Goal: Task Accomplishment & Management: Manage account settings

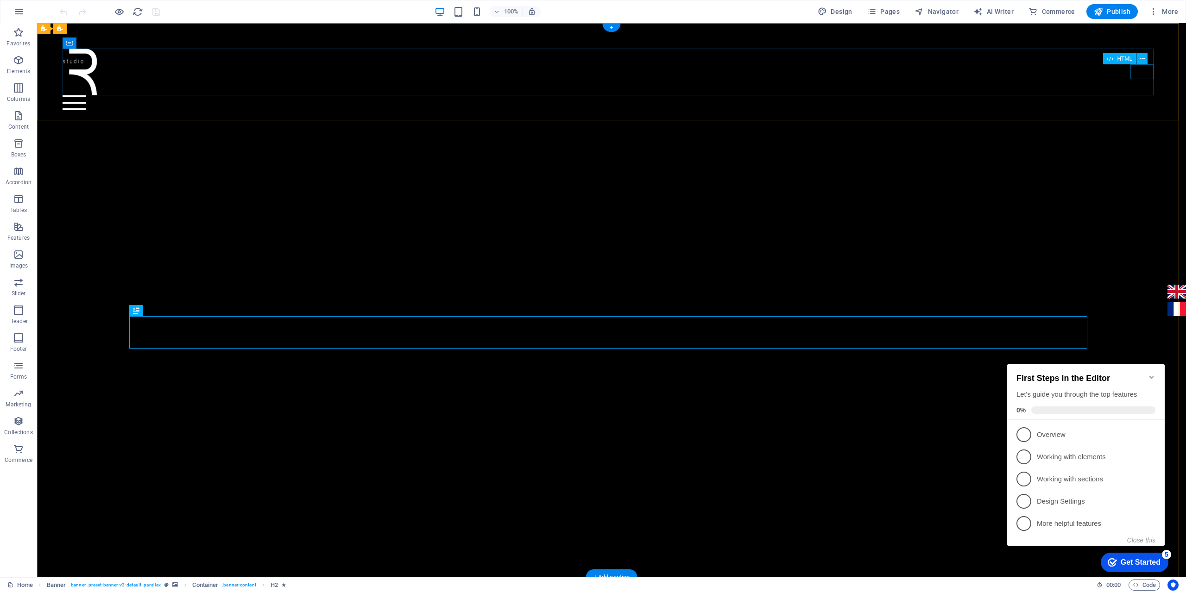
click at [889, 95] on div at bounding box center [612, 102] width 1098 height 15
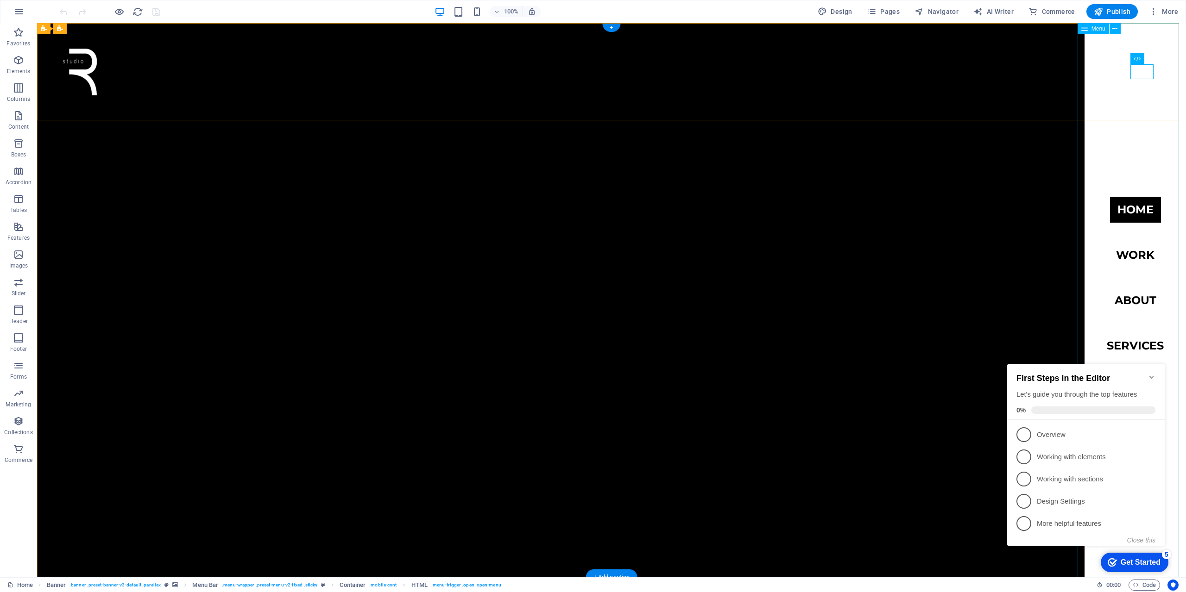
click at [889, 346] on nav "Home work about services Contact" at bounding box center [1134, 300] width 101 height 554
click at [888, 14] on span "Pages" at bounding box center [883, 11] width 32 height 9
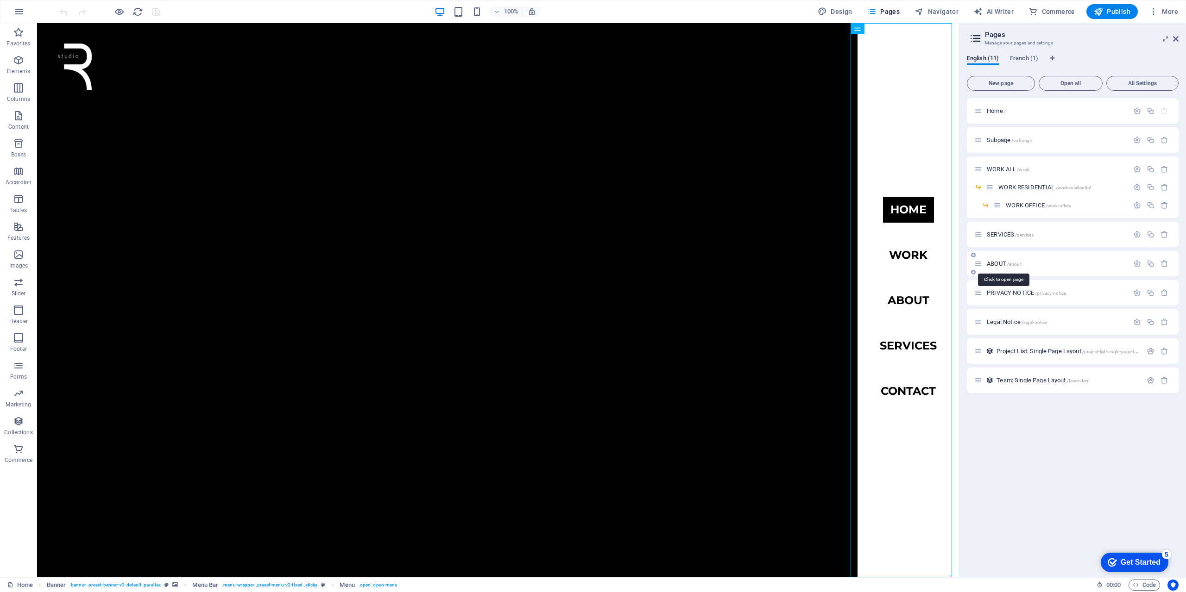
click at [889, 263] on span "ABOUT /about" at bounding box center [1003, 263] width 35 height 7
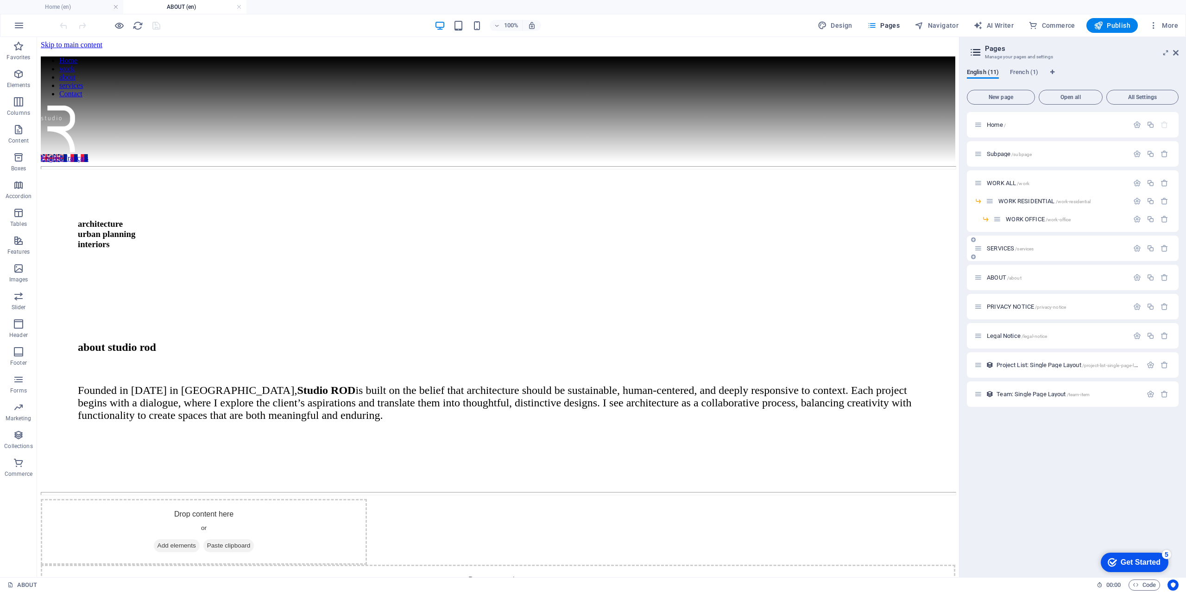
click at [889, 244] on div "SERVICES /services" at bounding box center [1051, 248] width 154 height 11
click at [889, 250] on span "SERVICES /services" at bounding box center [1009, 248] width 47 height 7
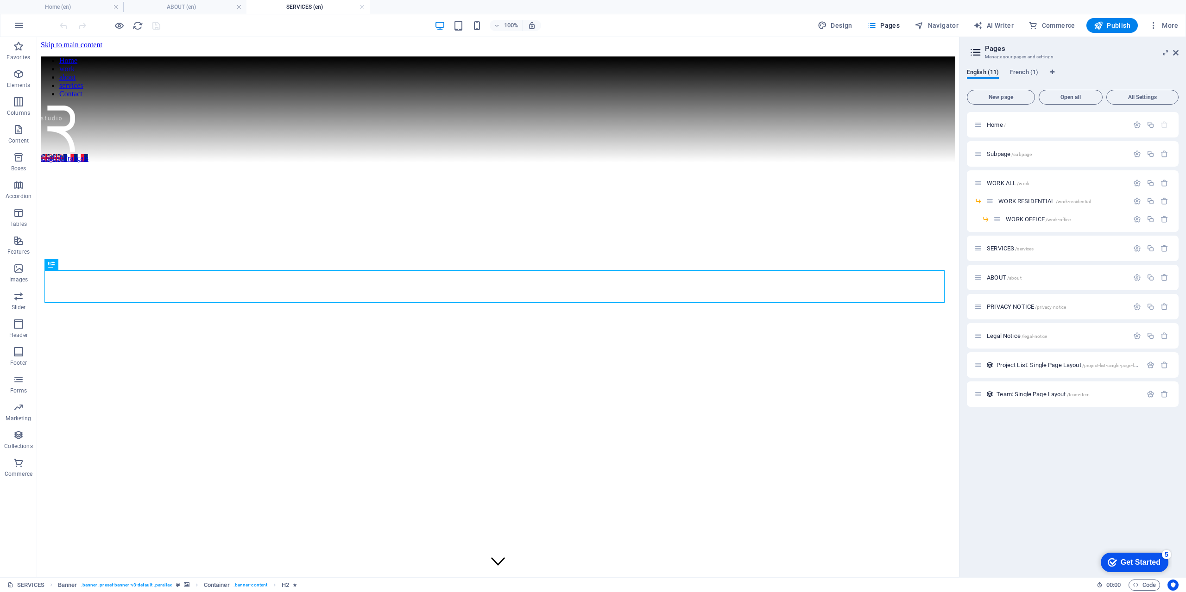
click at [302, 5] on h4 "SERVICES (en)" at bounding box center [307, 7] width 123 height 10
click at [207, 5] on h4 "ABOUT (en)" at bounding box center [184, 7] width 123 height 10
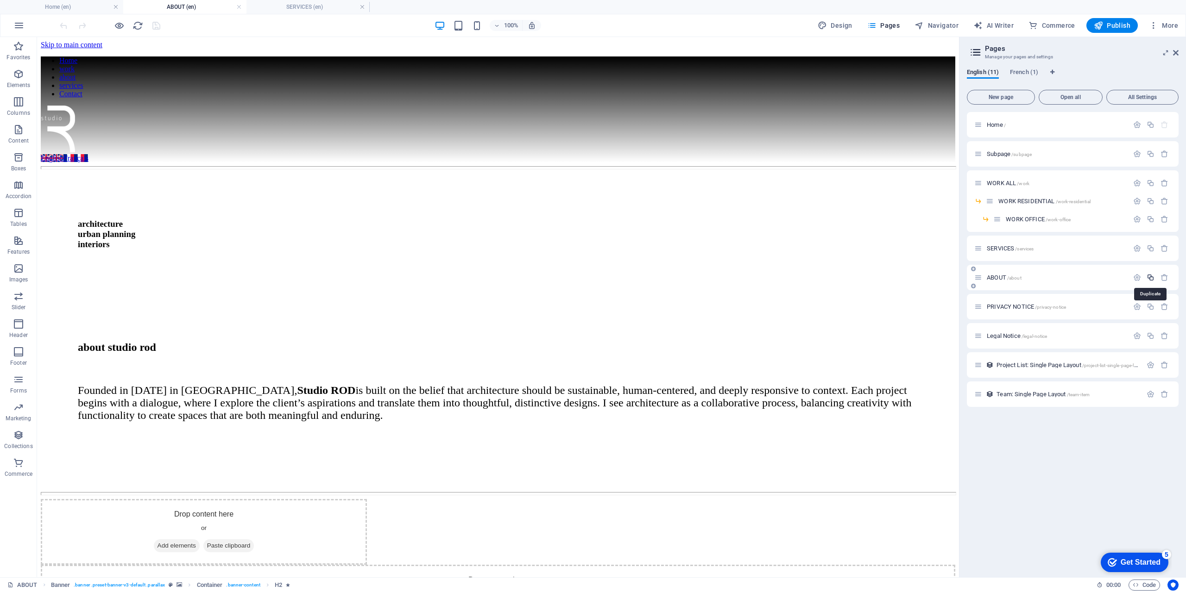
click at [889, 280] on icon "button" at bounding box center [1150, 278] width 8 height 8
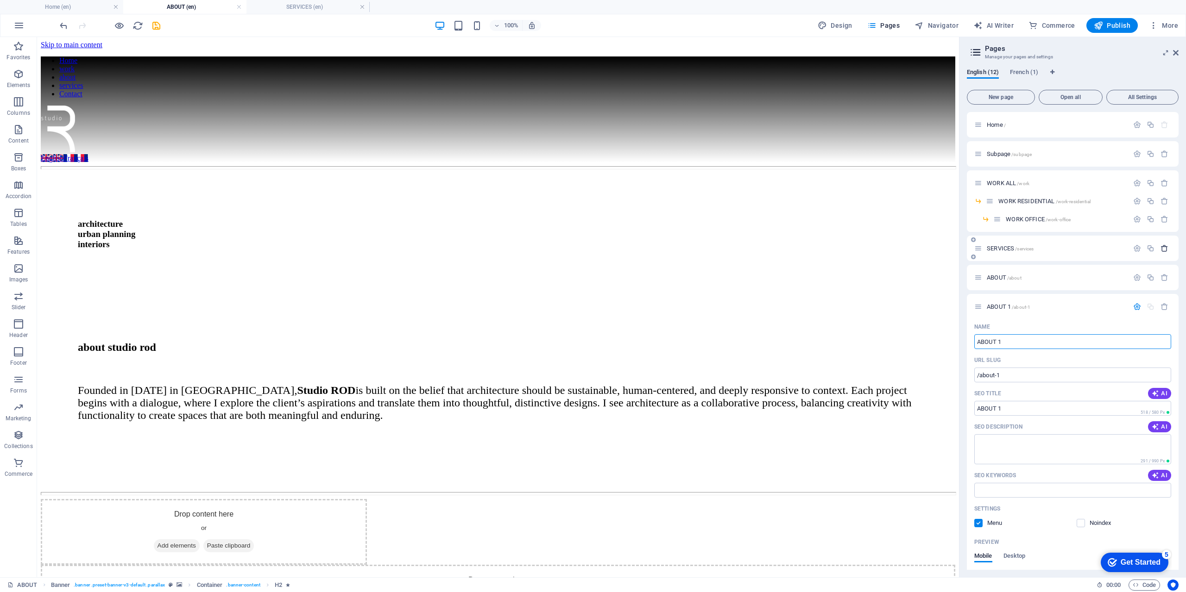
click at [889, 248] on icon "button" at bounding box center [1164, 249] width 8 height 8
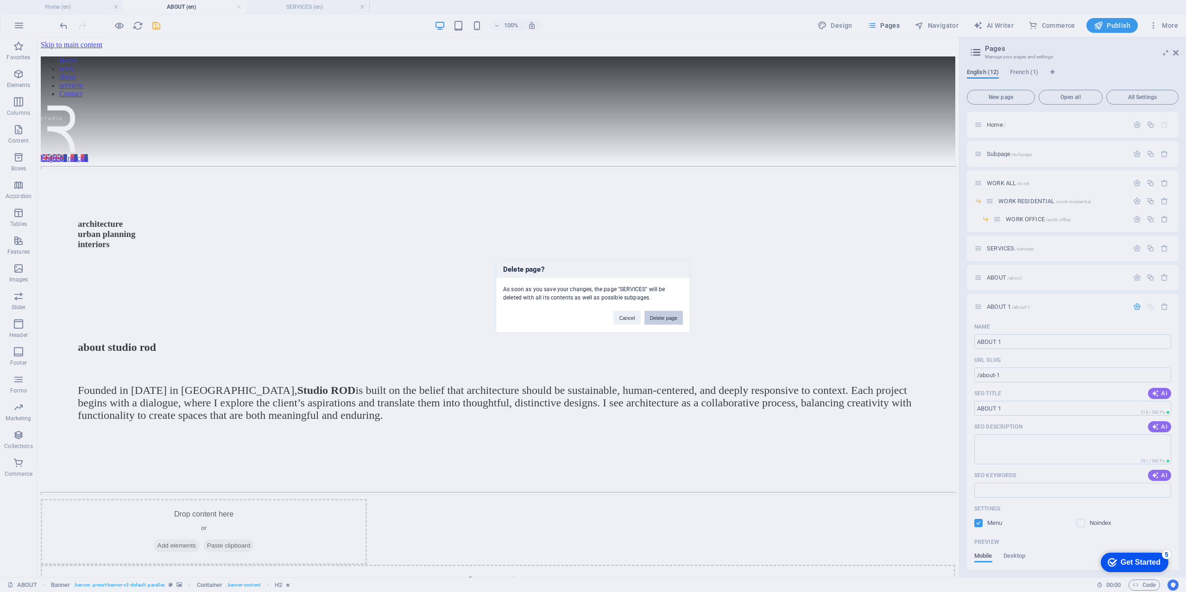
click at [666, 320] on button "Delete page" at bounding box center [663, 318] width 38 height 14
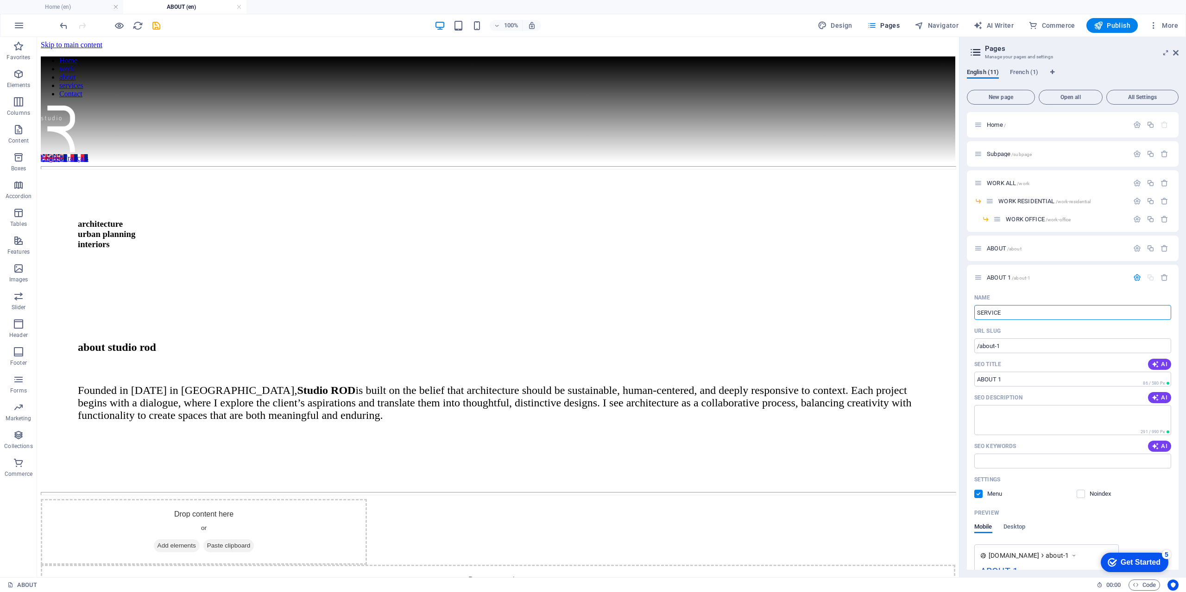
type input "SERVICES"
type input "/service"
type input "SERVICE"
type input "SERVICES"
type input "/services"
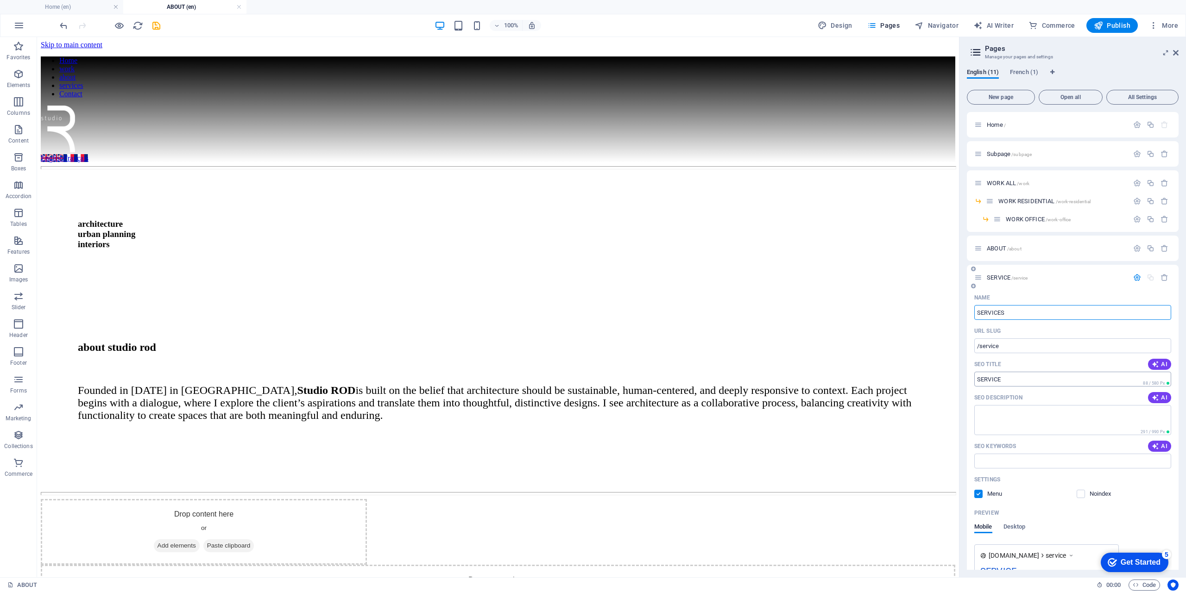
type input "SERVICES"
click at [889, 267] on div "SERVICES /services" at bounding box center [1073, 277] width 212 height 25
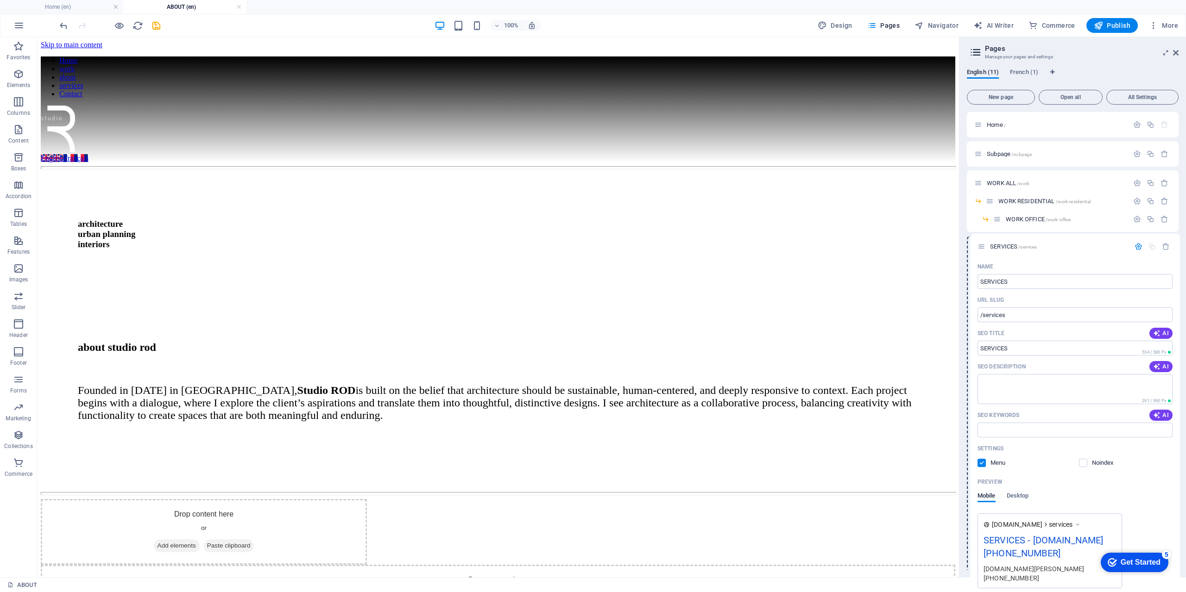
drag, startPoint x: 980, startPoint y: 281, endPoint x: 982, endPoint y: 245, distance: 35.3
click at [889, 245] on div "Home / Subpage /subpage WORK ALL /work WORK RESIDENTIAL /work-residential WORK …" at bounding box center [1073, 449] width 212 height 675
click at [55, 4] on h4 "Home (en)" at bounding box center [61, 7] width 123 height 10
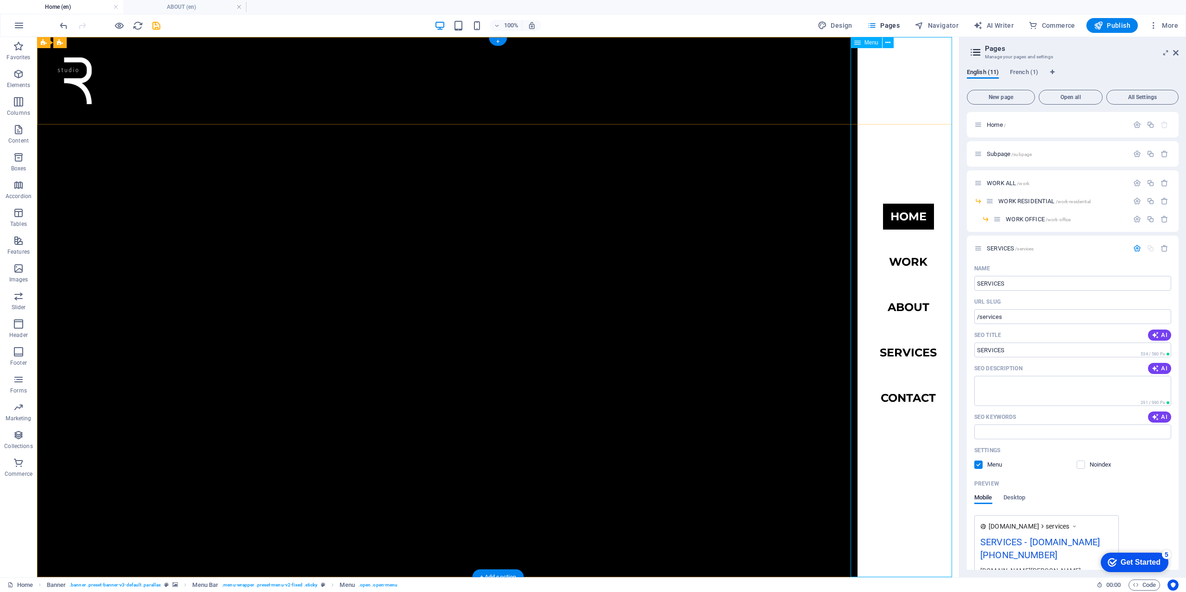
click at [889, 353] on nav "Home work about services Contact" at bounding box center [907, 307] width 101 height 540
click at [889, 354] on nav "Home work about services Contact" at bounding box center [907, 307] width 101 height 540
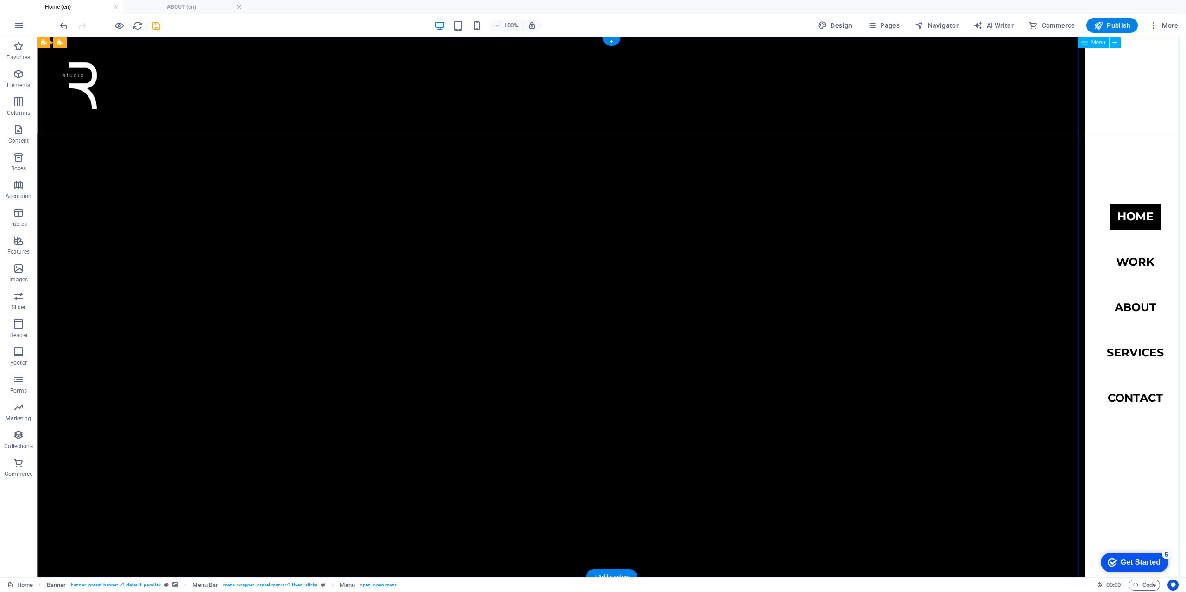
click at [889, 352] on nav "Home work about services Contact" at bounding box center [1134, 307] width 101 height 540
select select
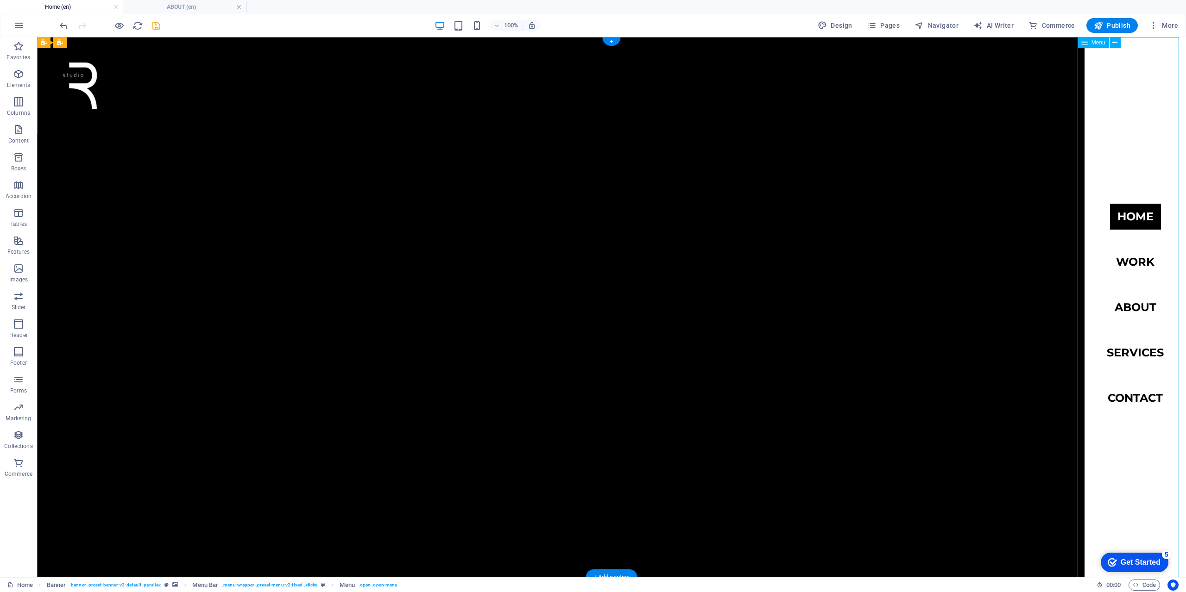
select select
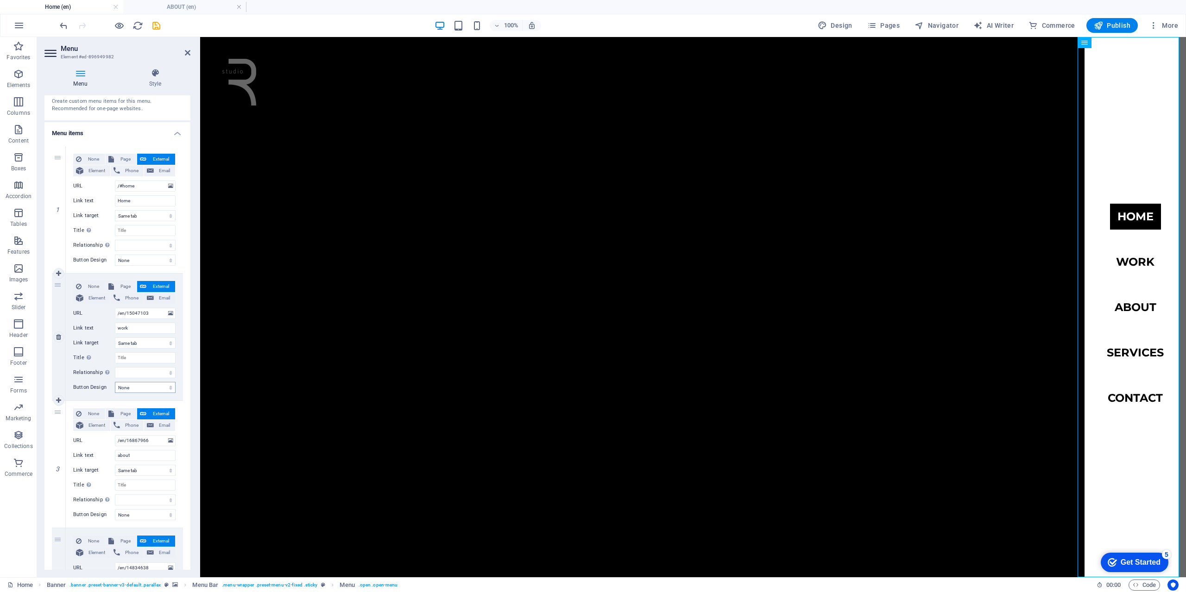
scroll to position [139, 0]
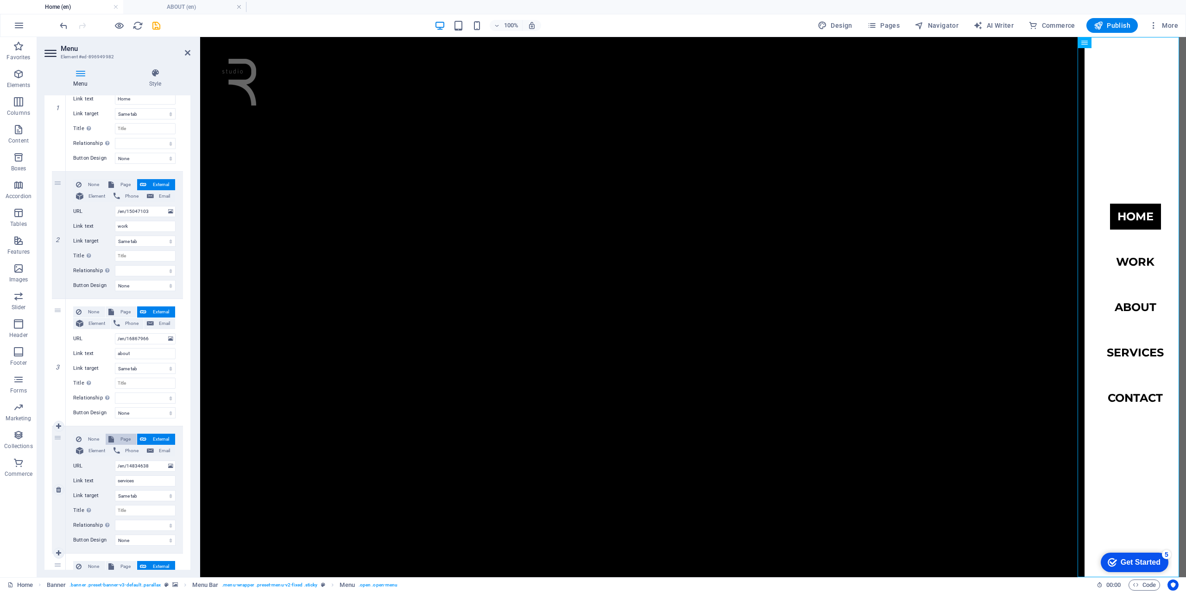
click at [122, 425] on span "Page" at bounding box center [125, 439] width 17 height 11
select select
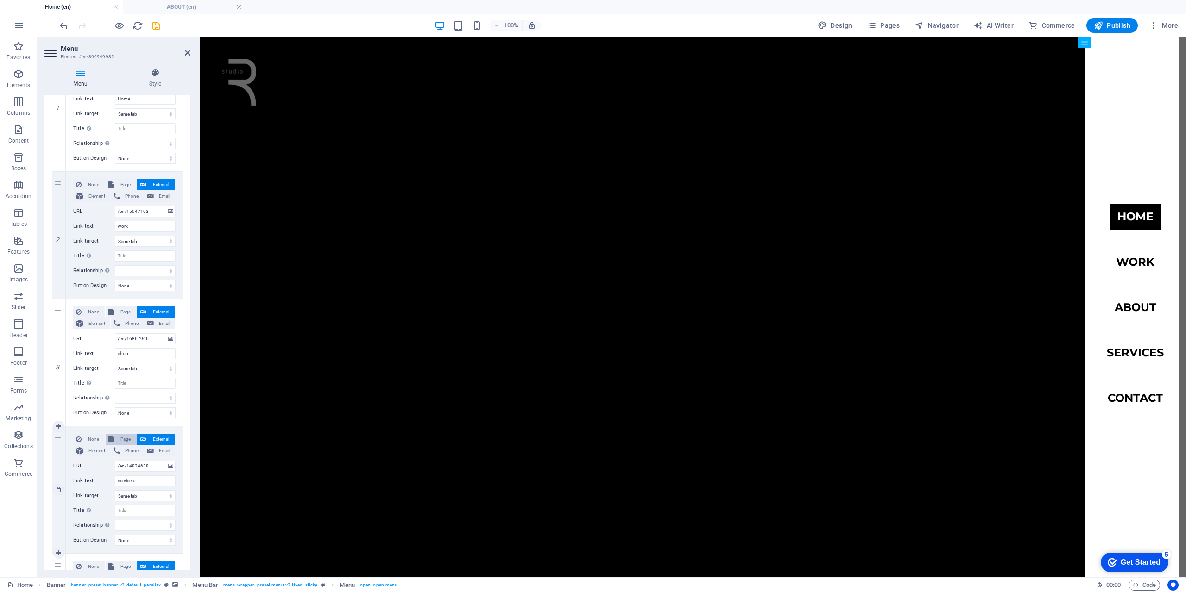
select select
click at [145, 425] on select "Home Subpage WORK ALL -- WORK RESIDENTIAL ---- WORK OFFICE SERVICES ABOUT PRIVA…" at bounding box center [145, 466] width 61 height 11
select select "5"
click at [115, 425] on select "Home Subpage WORK ALL -- WORK RESIDENTIAL ---- WORK OFFICE SERVICES ABOUT PRIVA…" at bounding box center [145, 466] width 61 height 11
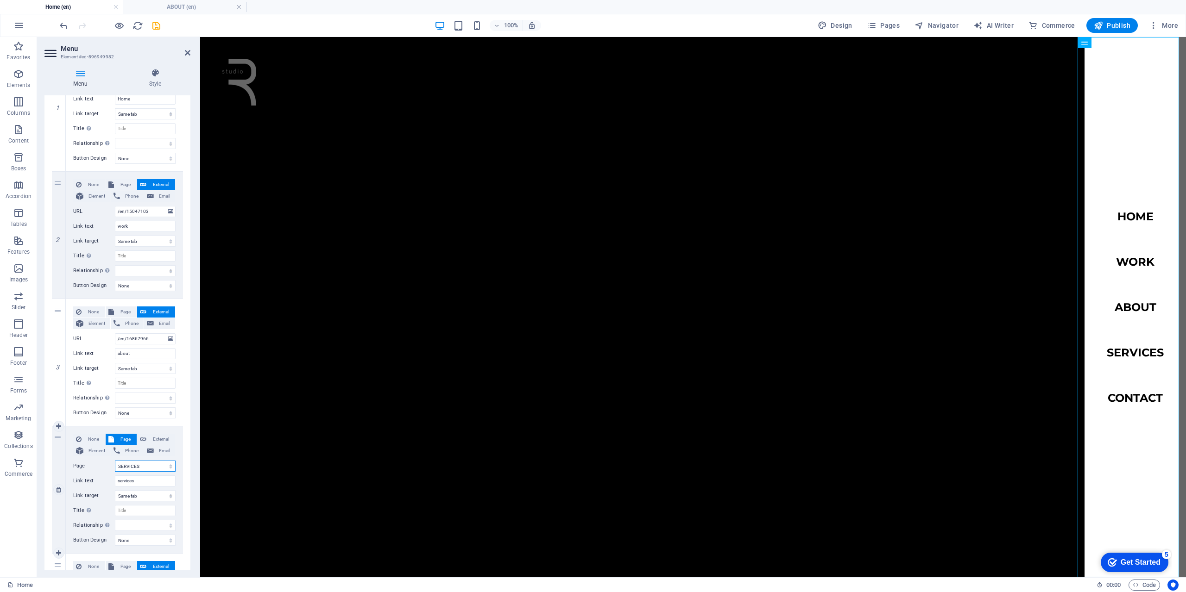
select select
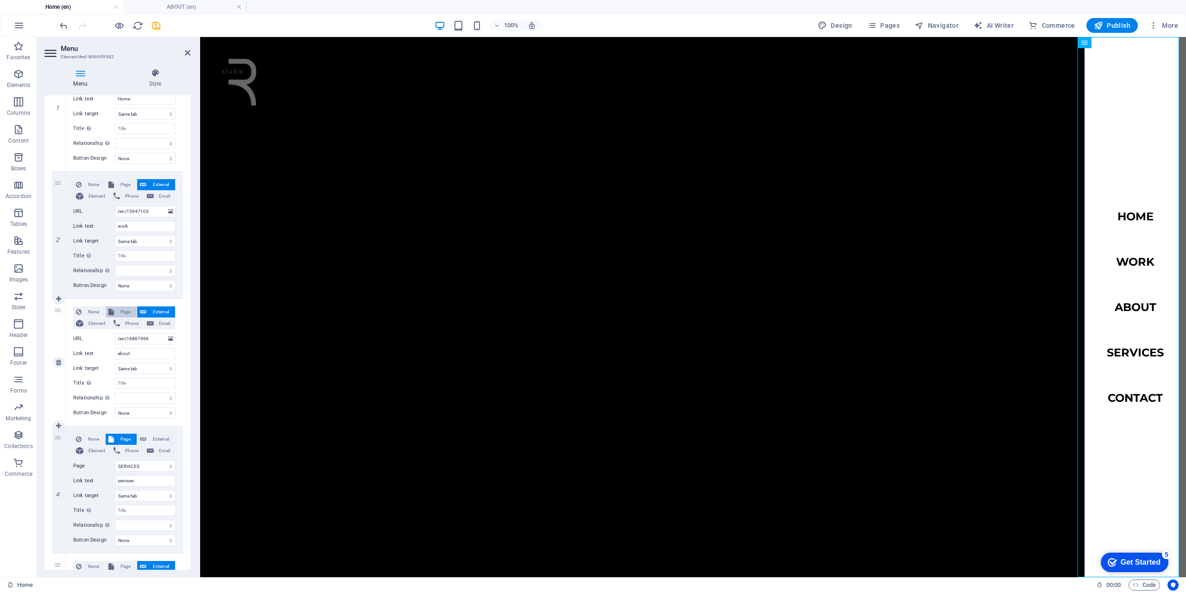
click at [126, 314] on span "Page" at bounding box center [125, 312] width 17 height 11
select select
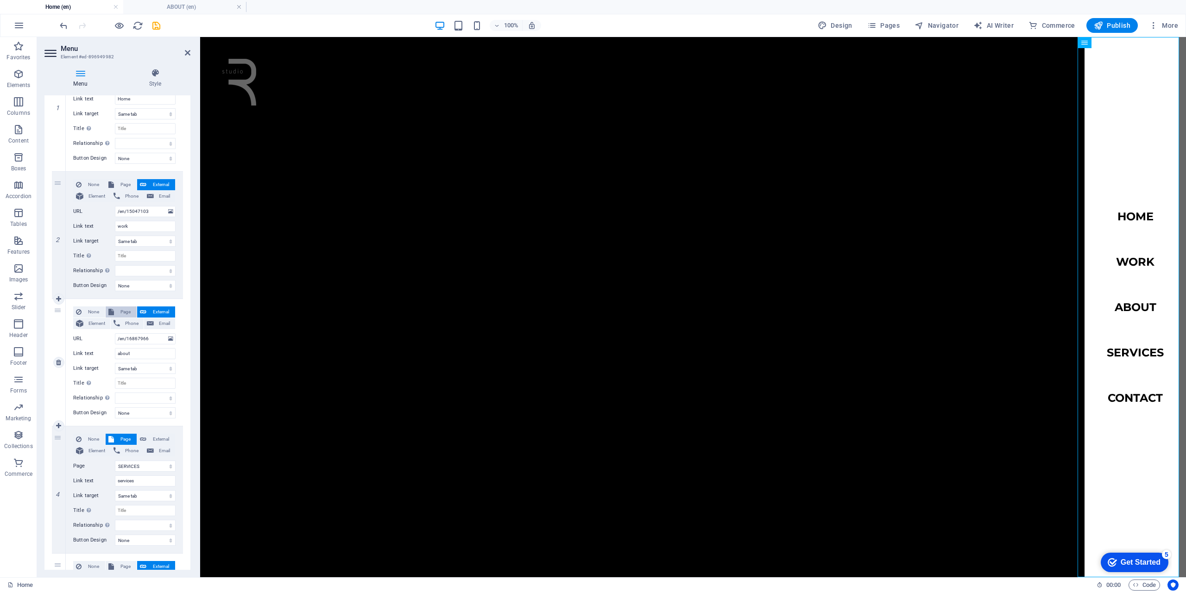
select select
click at [129, 338] on select "Home Subpage WORK ALL -- WORK RESIDENTIAL ---- WORK OFFICE SERVICES ABOUT PRIVA…" at bounding box center [145, 338] width 61 height 11
select select "6"
click at [115, 333] on select "Home Subpage WORK ALL -- WORK RESIDENTIAL ---- WORK OFFICE SERVICES ABOUT PRIVA…" at bounding box center [145, 338] width 61 height 11
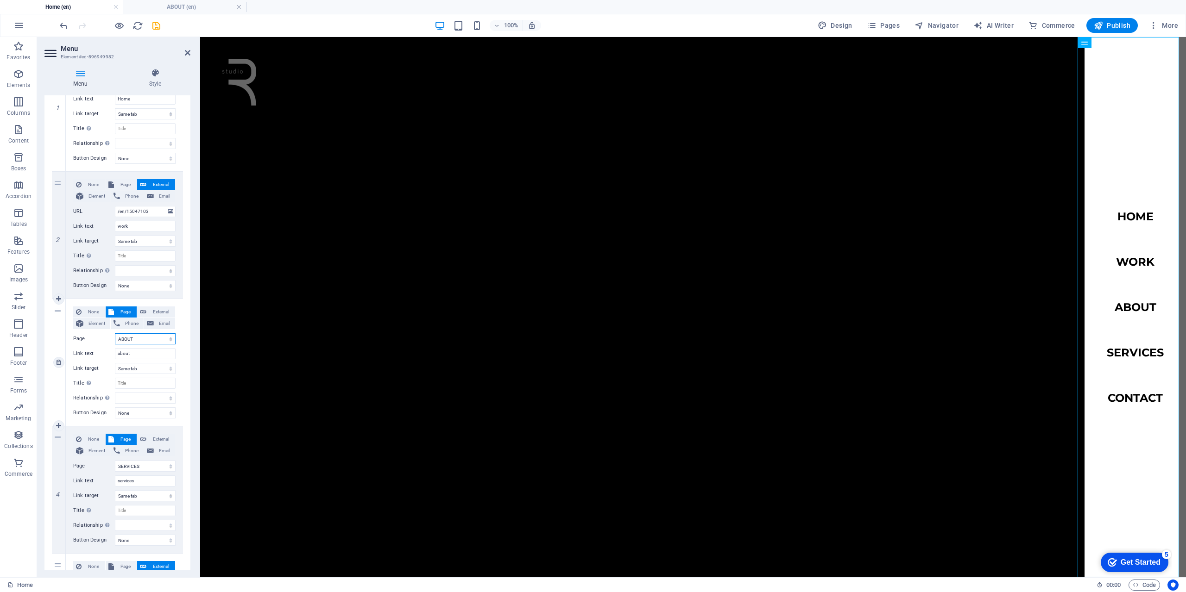
select select
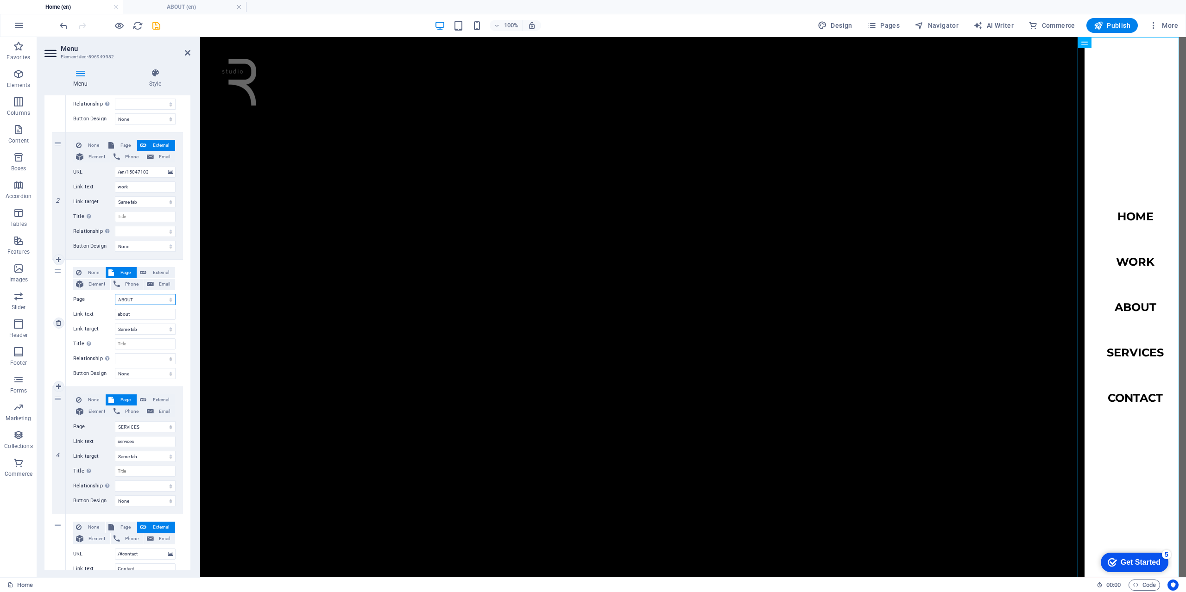
scroll to position [93, 0]
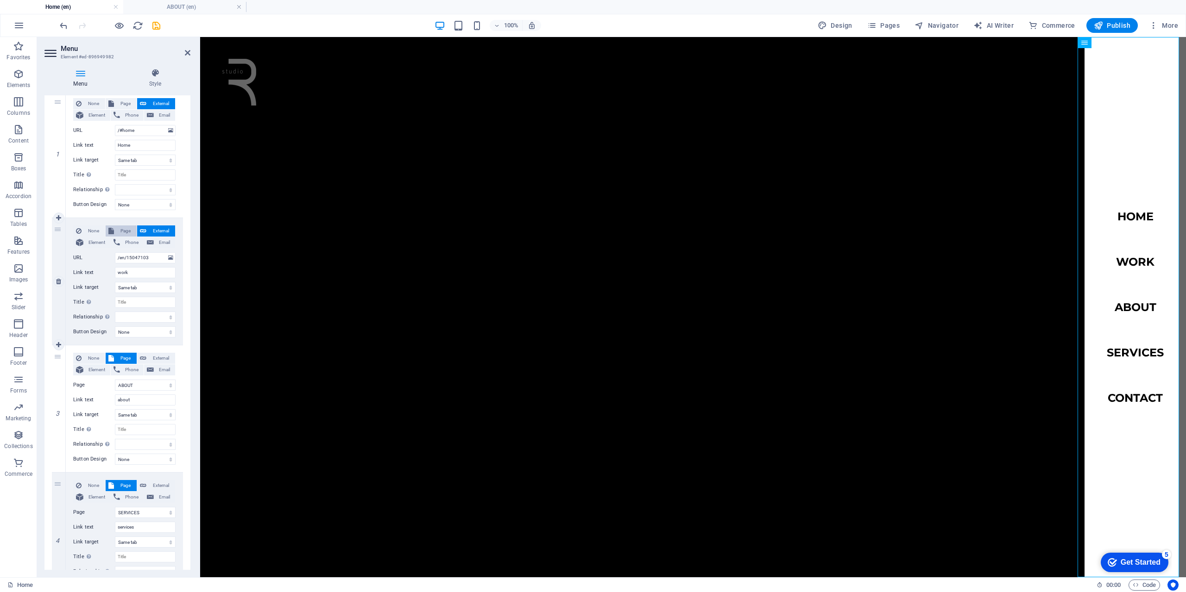
click at [122, 230] on span "Page" at bounding box center [125, 231] width 17 height 11
select select
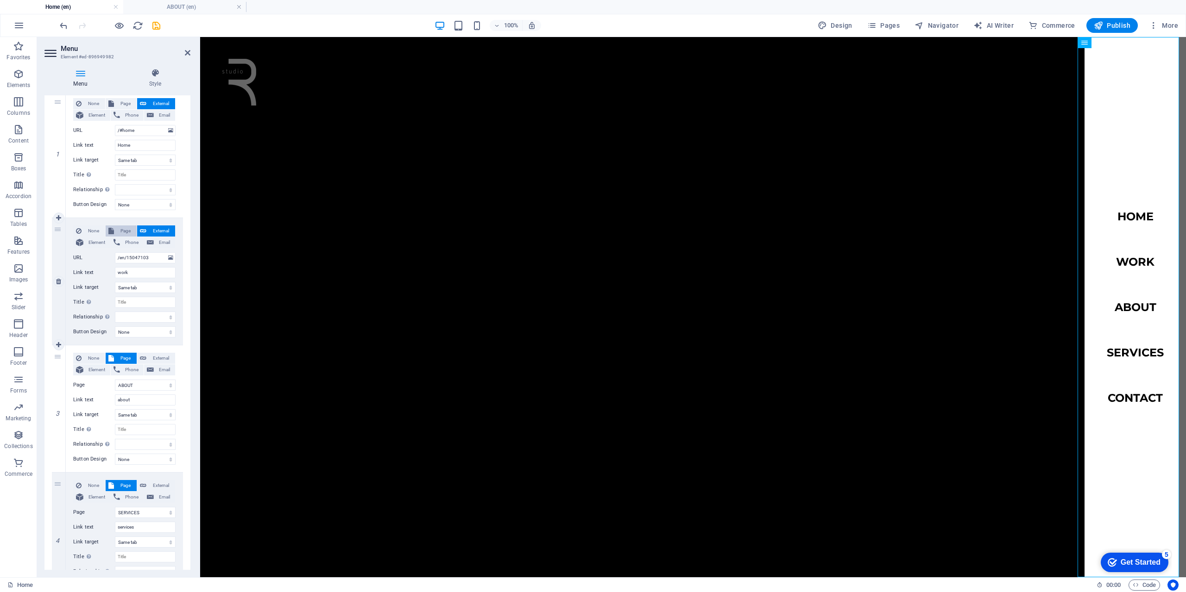
select select
click at [132, 257] on select "Home Subpage WORK ALL -- WORK RESIDENTIAL ---- WORK OFFICE SERVICES ABOUT PRIVA…" at bounding box center [145, 257] width 61 height 11
select select "2"
click at [115, 252] on select "Home Subpage WORK ALL -- WORK RESIDENTIAL ---- WORK OFFICE SERVICES ABOUT PRIVA…" at bounding box center [145, 257] width 61 height 11
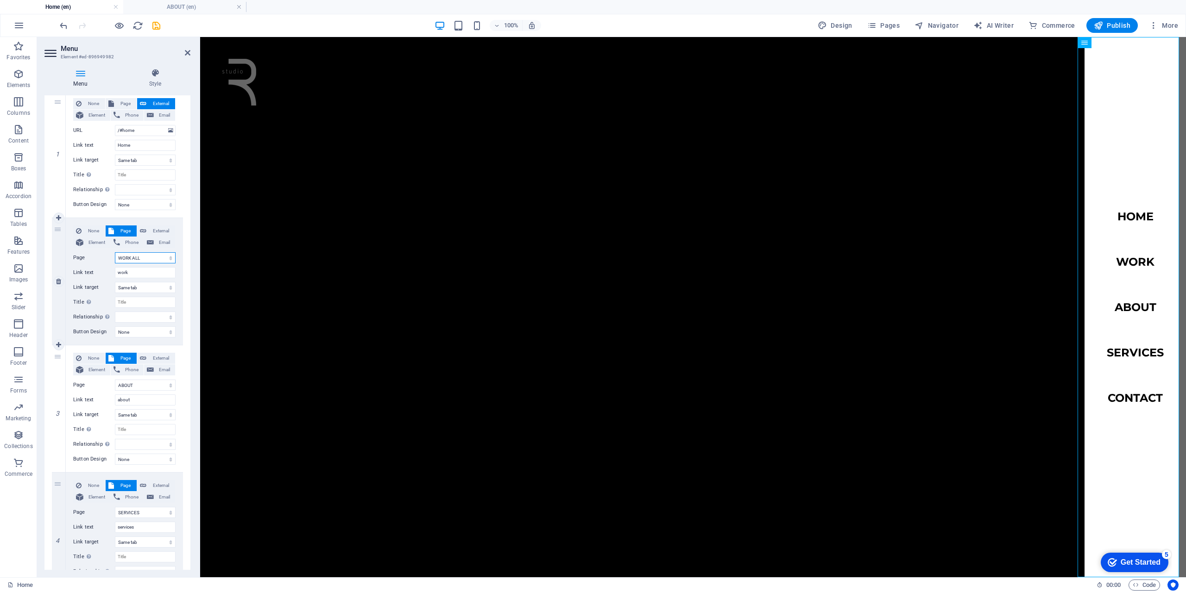
select select
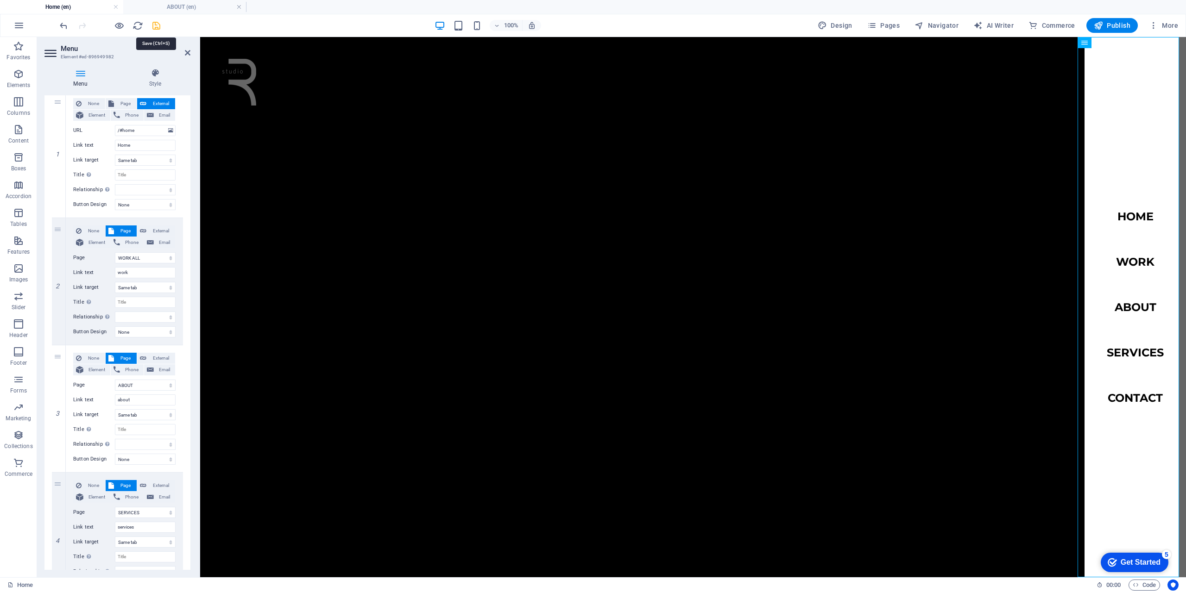
click at [155, 28] on icon "save" at bounding box center [156, 25] width 11 height 11
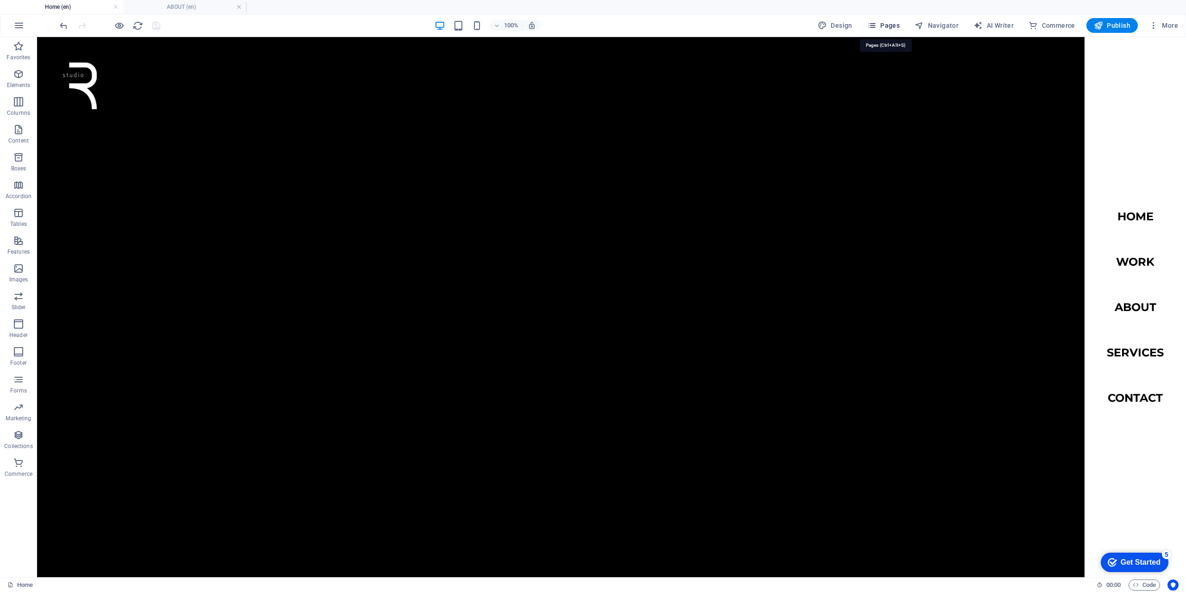
click at [884, 29] on span "Pages" at bounding box center [883, 25] width 32 height 9
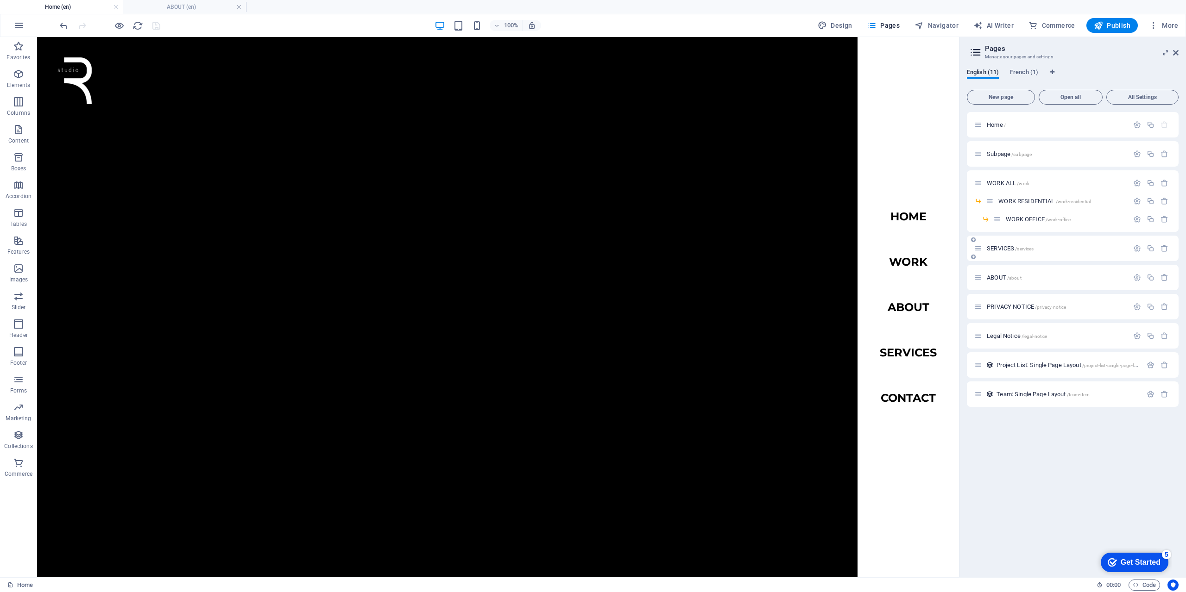
click at [889, 248] on span "SERVICES /services" at bounding box center [1009, 248] width 47 height 7
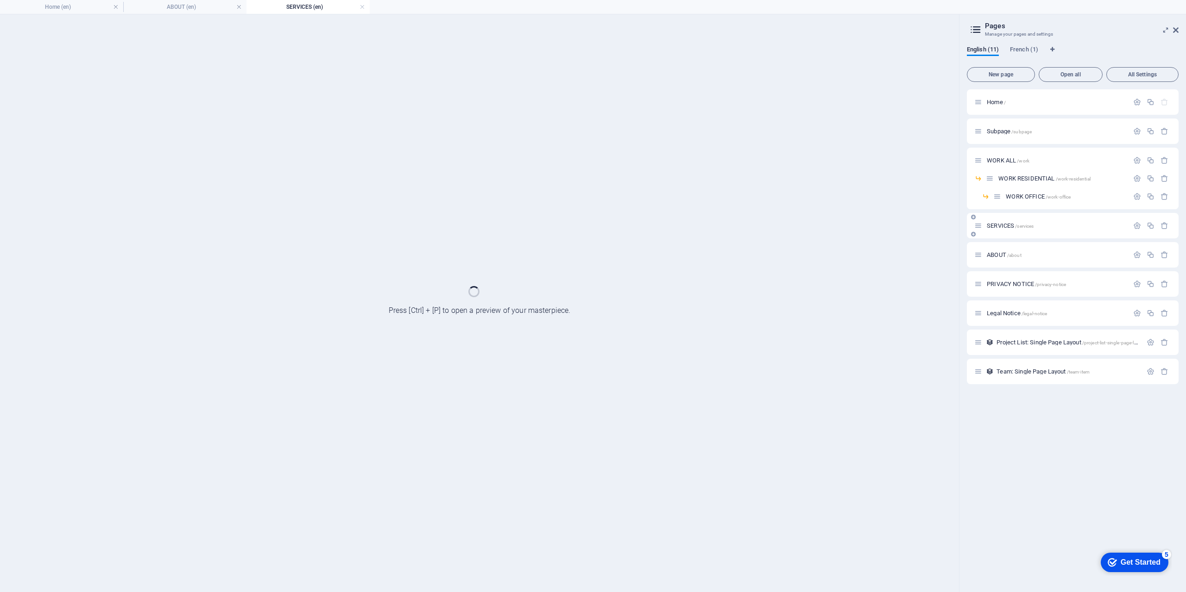
click at [889, 248] on div "ABOUT /about" at bounding box center [1073, 254] width 212 height 25
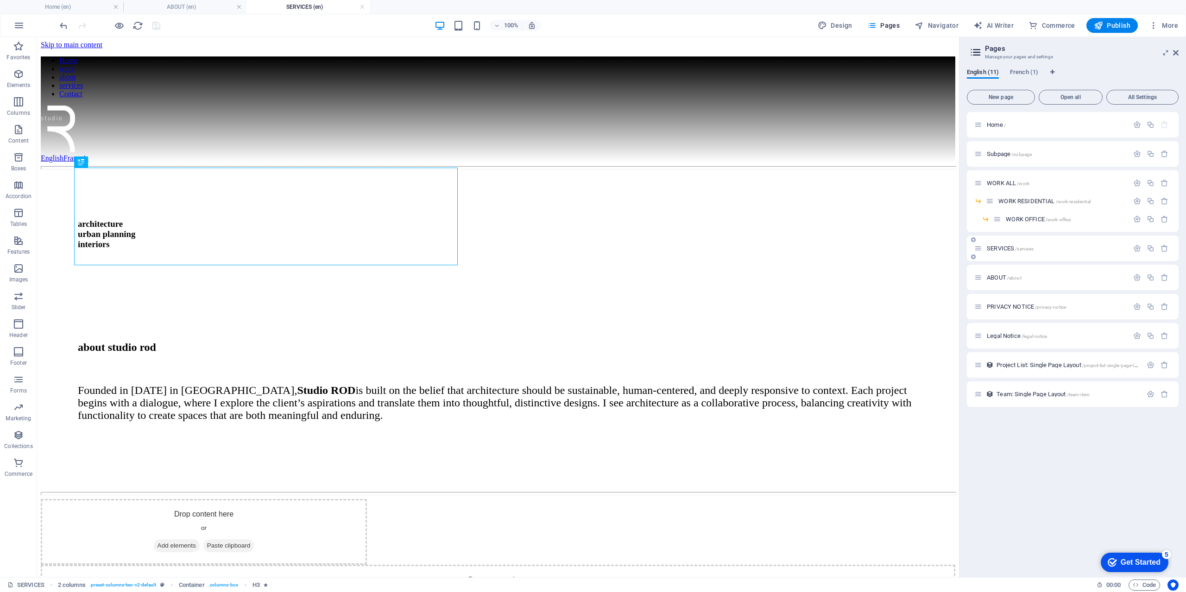
scroll to position [0, 0]
click at [752, 341] on div "about studio rod" at bounding box center [498, 347] width 840 height 13
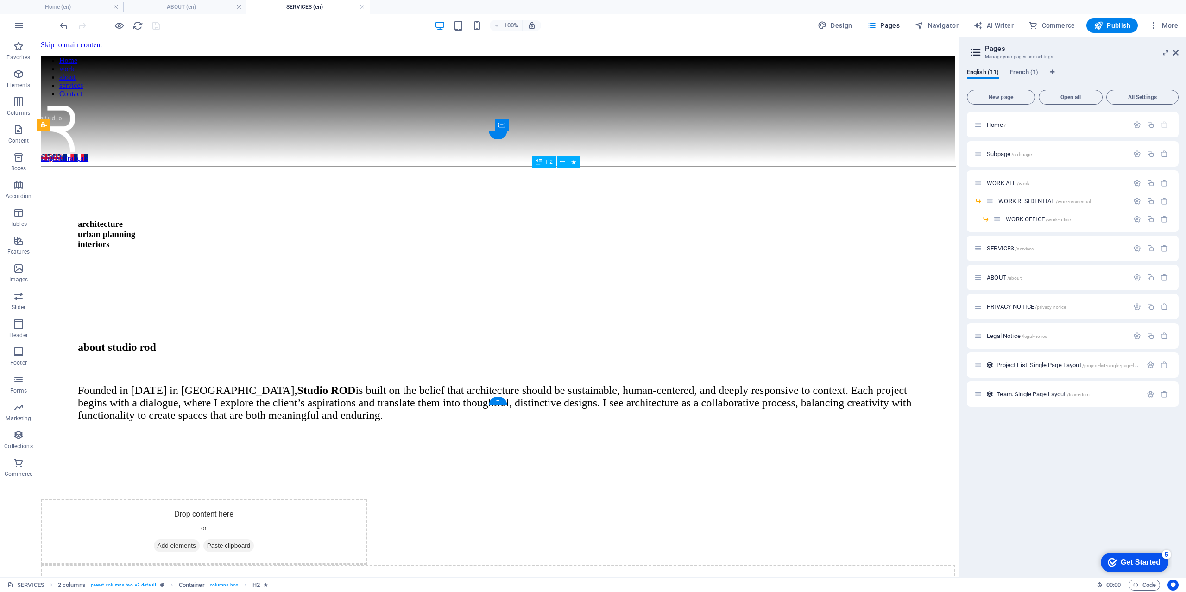
click at [752, 341] on div "about studio rod" at bounding box center [498, 347] width 840 height 13
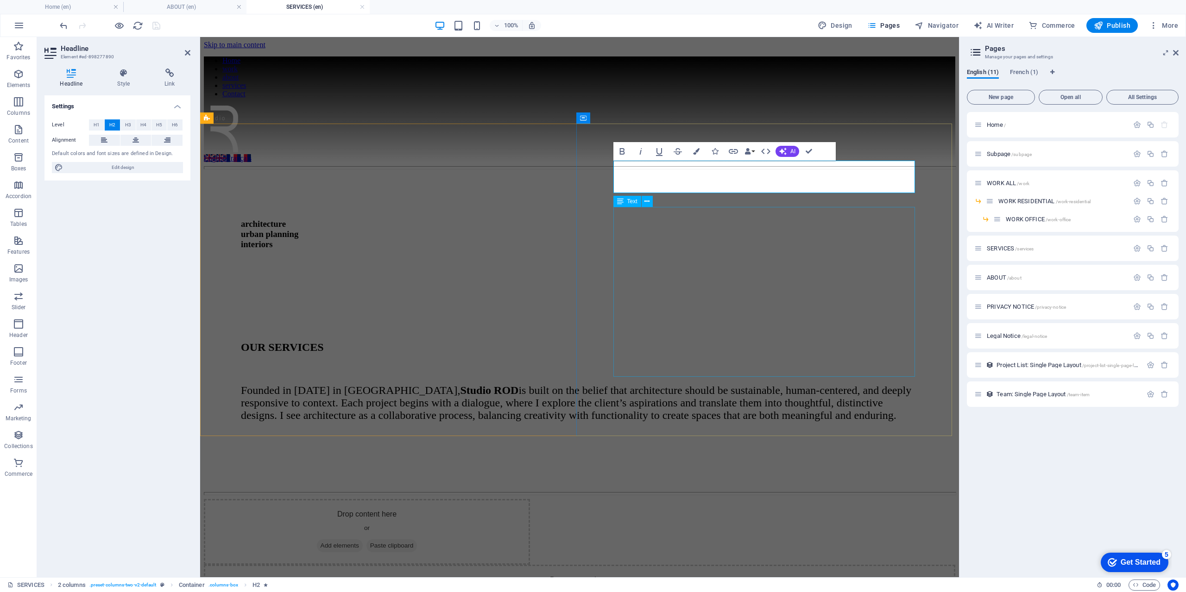
click at [778, 384] on div "Founded in [DATE] in [GEOGRAPHIC_DATA], Studio ROD is built on the belief that …" at bounding box center [579, 403] width 677 height 38
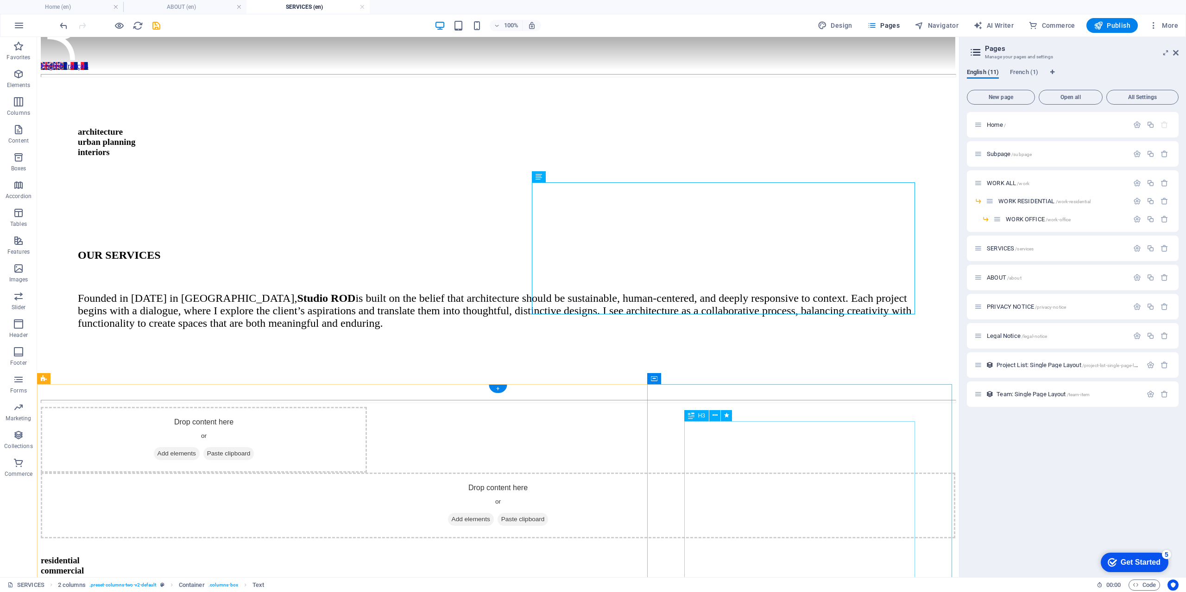
scroll to position [93, 0]
click at [837, 425] on div "​​​ residential commercial retail workplace mixed use" at bounding box center [498, 572] width 914 height 68
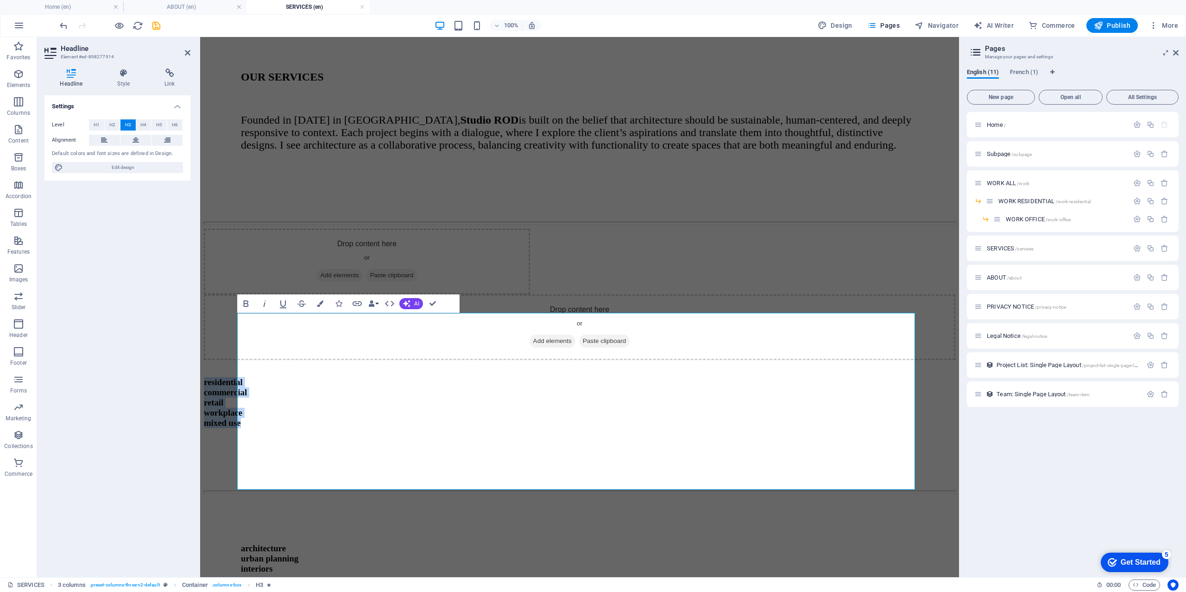
scroll to position [271, 0]
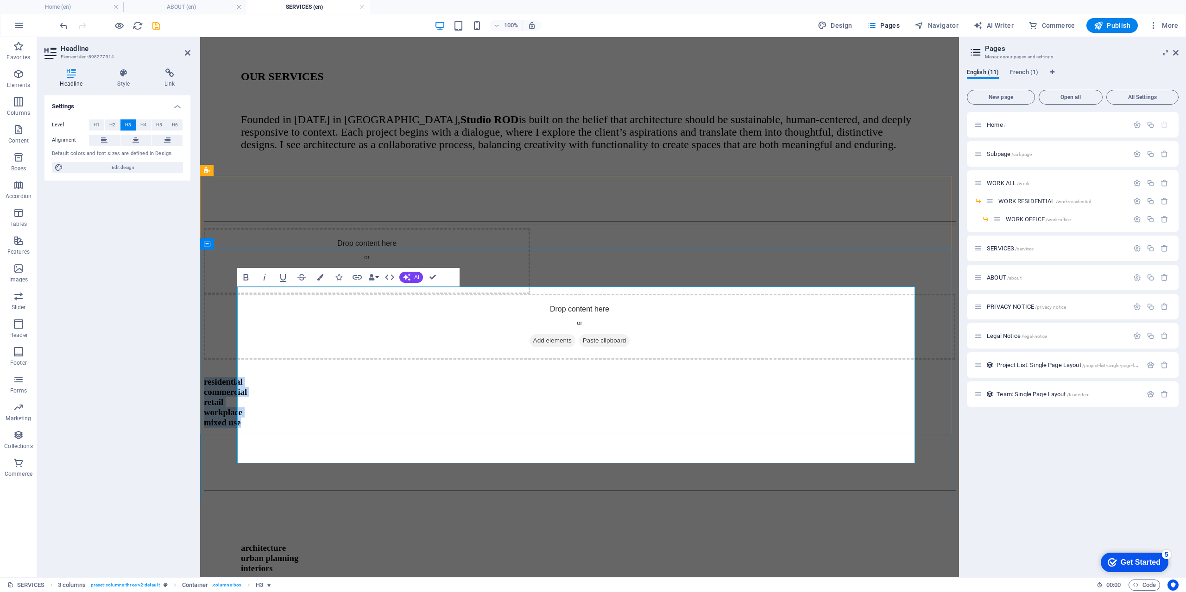
click at [489, 419] on h3 "residential commercial retail workplace mixed use" at bounding box center [579, 402] width 751 height 51
click at [435, 377] on h3 "residential commercial retail workplace mixed use" at bounding box center [579, 402] width 751 height 51
click at [529, 360] on div "​​​ residential commercial retail workplace mixed use" at bounding box center [579, 394] width 751 height 68
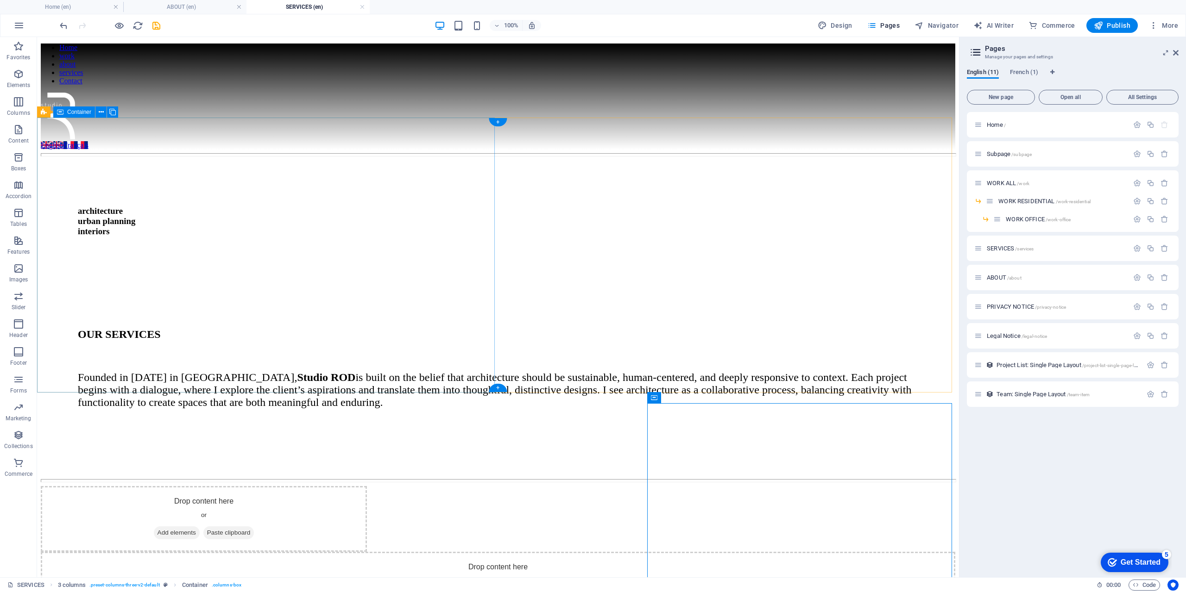
scroll to position [0, 0]
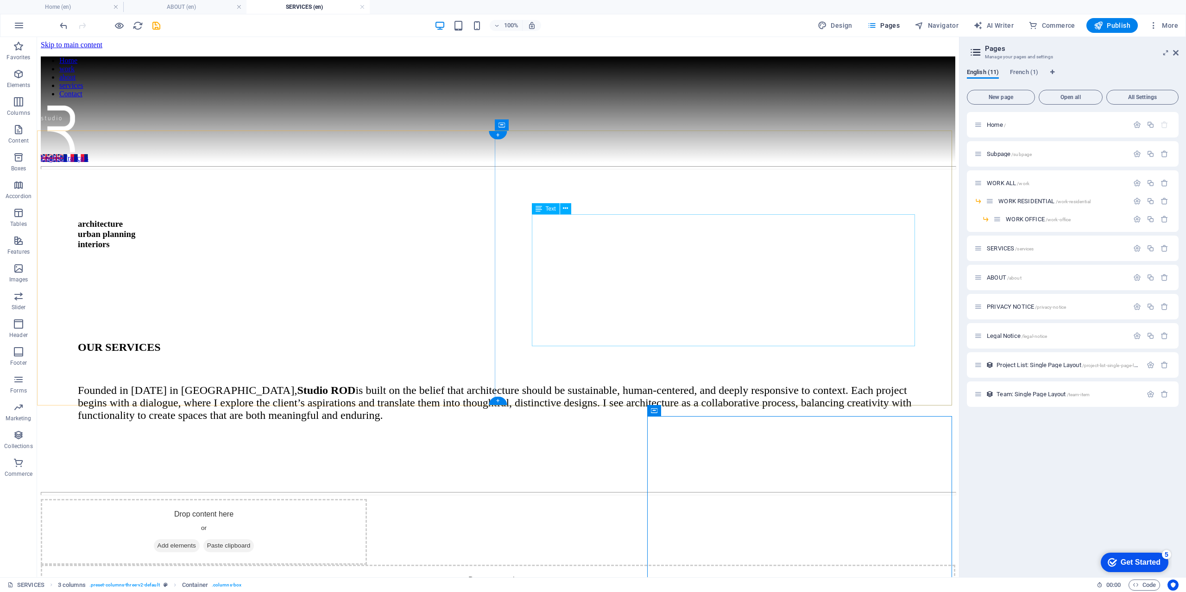
click at [737, 384] on div "Founded in [DATE] in [GEOGRAPHIC_DATA], Studio ROD is built on the belief that …" at bounding box center [498, 403] width 840 height 38
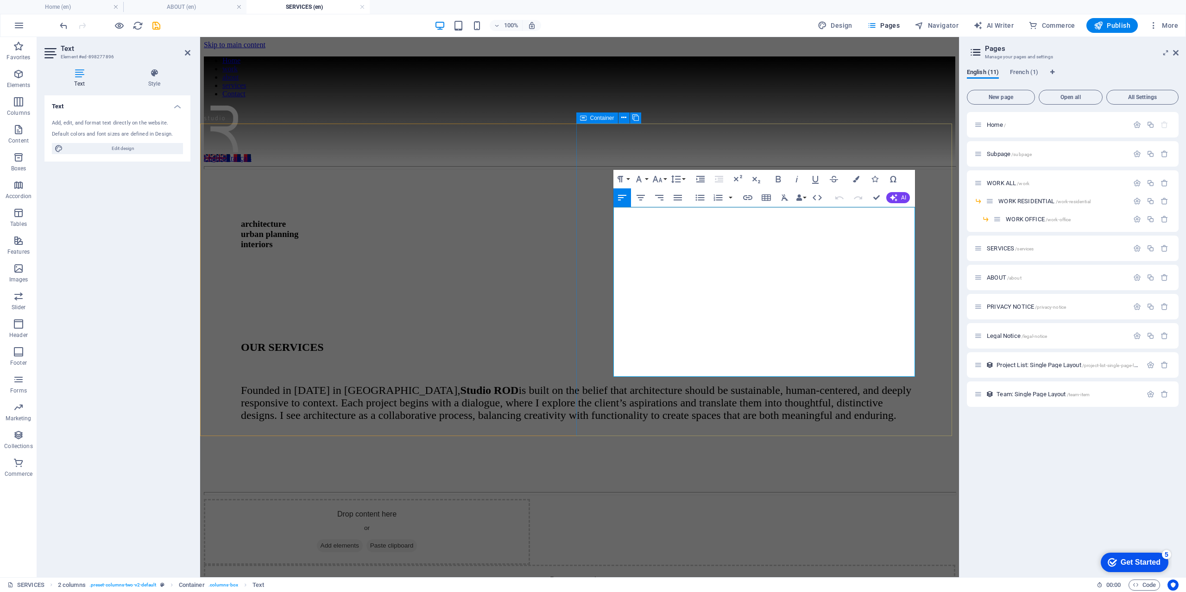
drag, startPoint x: 763, startPoint y: 368, endPoint x: 597, endPoint y: 207, distance: 230.9
click at [597, 295] on div "OUR SERVICES Founded in [DATE] in [GEOGRAPHIC_DATA], Studio ROD is built on the…" at bounding box center [579, 392] width 751 height 194
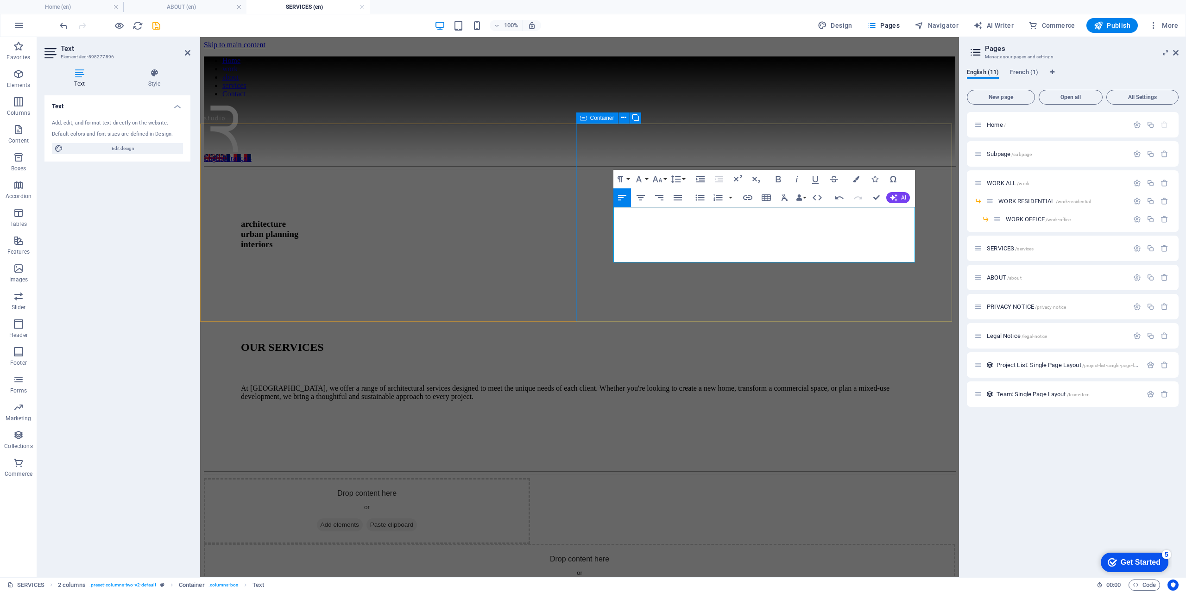
click at [613, 295] on div "OUR SERVICES At [GEOGRAPHIC_DATA], we offer a range of architectural services d…" at bounding box center [579, 381] width 751 height 173
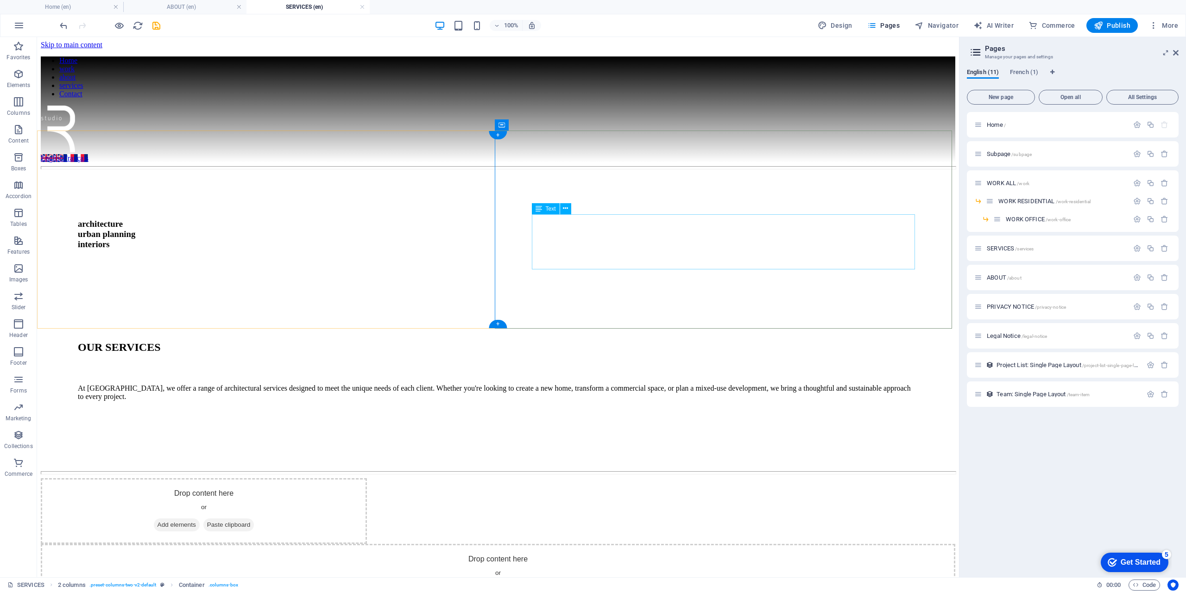
click at [690, 384] on div "At [GEOGRAPHIC_DATA], we offer a range of architectural services designed to me…" at bounding box center [498, 392] width 840 height 17
click at [570, 384] on div "At [GEOGRAPHIC_DATA], we offer a range of architectural services designed to me…" at bounding box center [498, 392] width 840 height 17
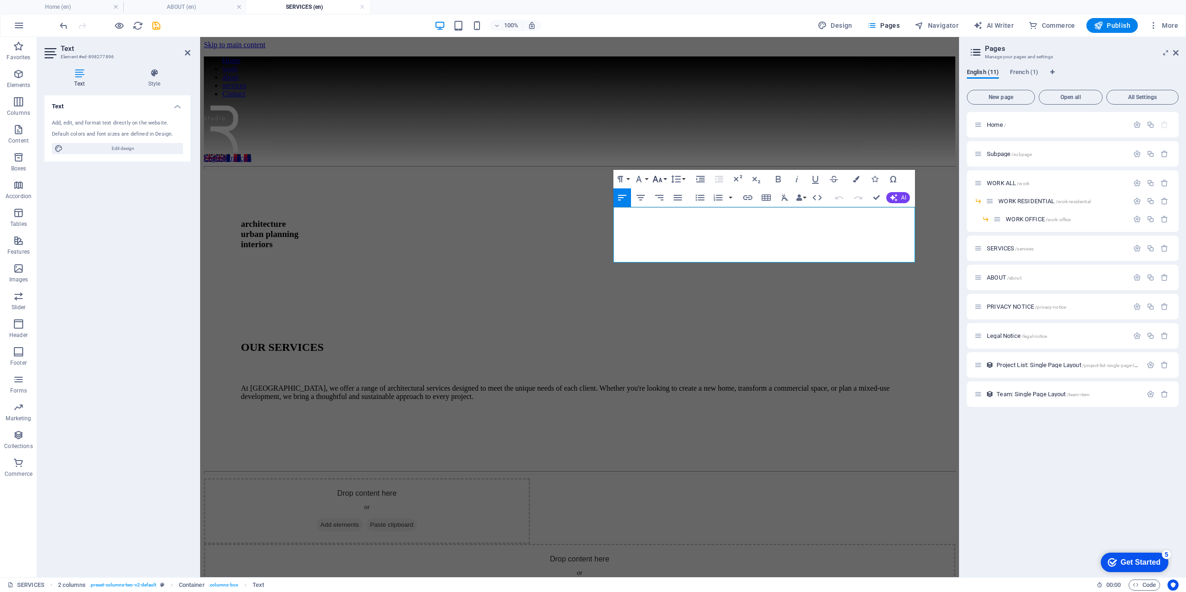
click at [663, 181] on button "Font Size" at bounding box center [659, 179] width 18 height 19
click at [662, 210] on link "9" at bounding box center [666, 211] width 33 height 14
click at [645, 181] on button "Font Family" at bounding box center [641, 179] width 18 height 19
click at [662, 178] on icon "button" at bounding box center [657, 179] width 11 height 11
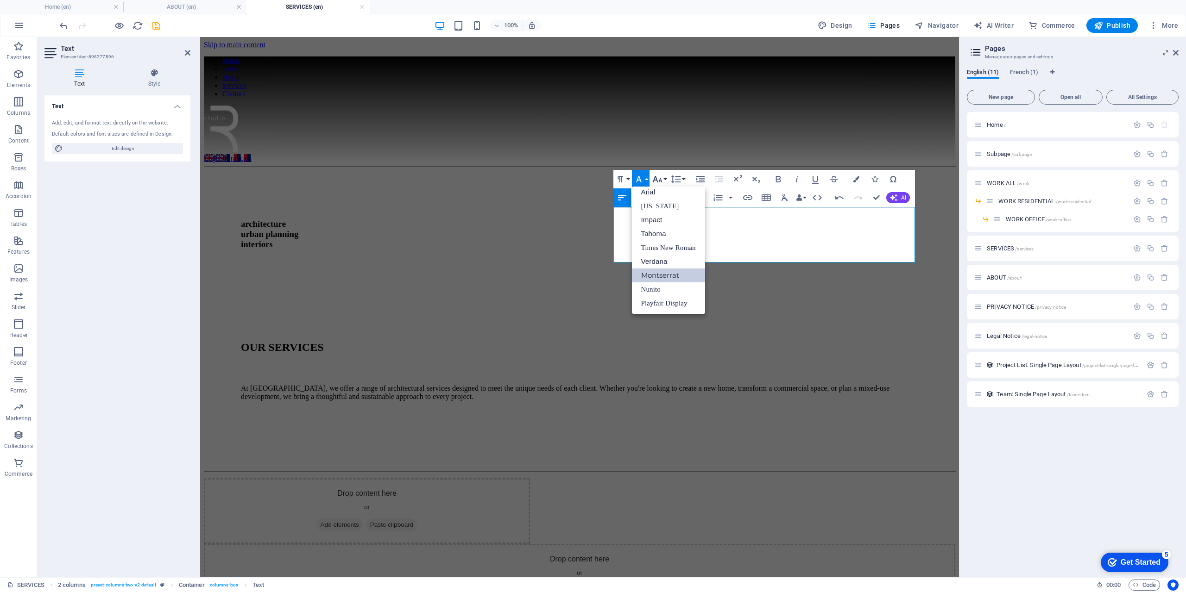
scroll to position [25, 0]
click at [661, 225] on link "12" at bounding box center [666, 228] width 33 height 14
click at [662, 384] on p "​ At [GEOGRAPHIC_DATA], we offer a range of architectural services designed to …" at bounding box center [579, 392] width 677 height 17
click at [666, 384] on p "At [GEOGRAPHIC_DATA], we offer a range of architectural services designed to me…" at bounding box center [579, 392] width 677 height 17
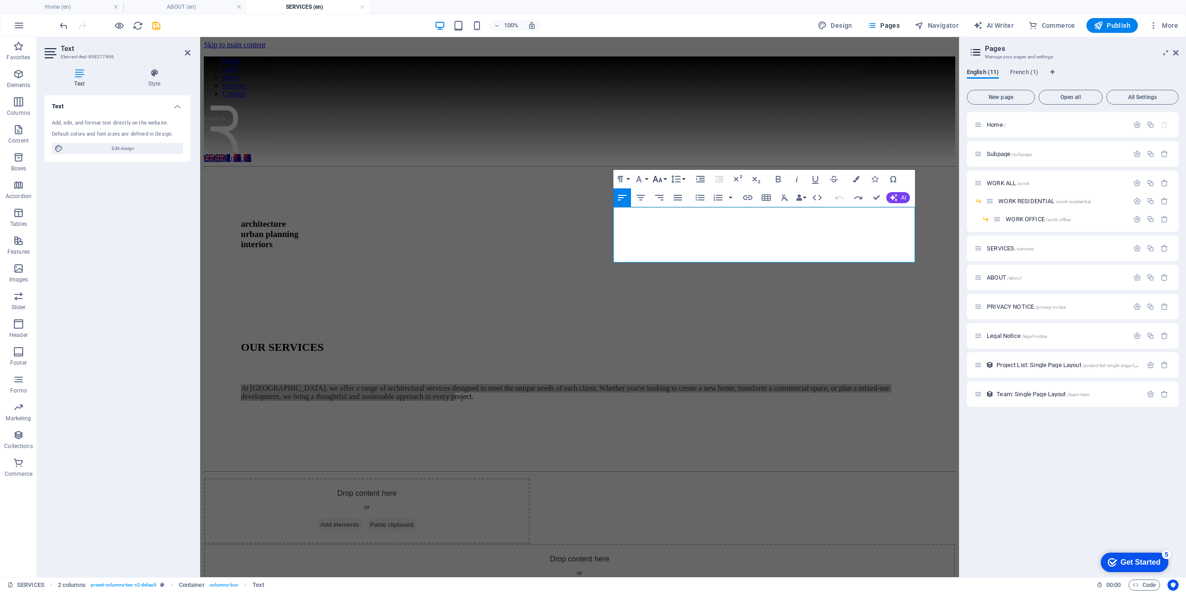
click at [664, 178] on button "Font Size" at bounding box center [659, 179] width 18 height 19
click at [664, 229] on link "12" at bounding box center [666, 228] width 33 height 14
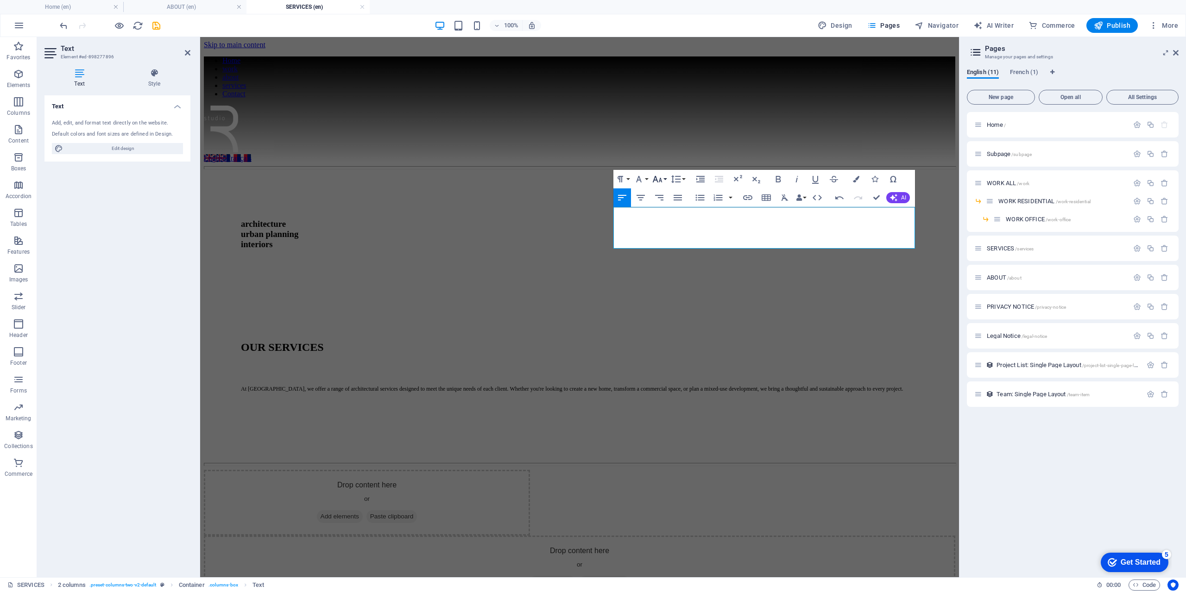
click at [660, 181] on icon "button" at bounding box center [657, 179] width 11 height 11
click at [663, 243] on link "30" at bounding box center [666, 242] width 33 height 14
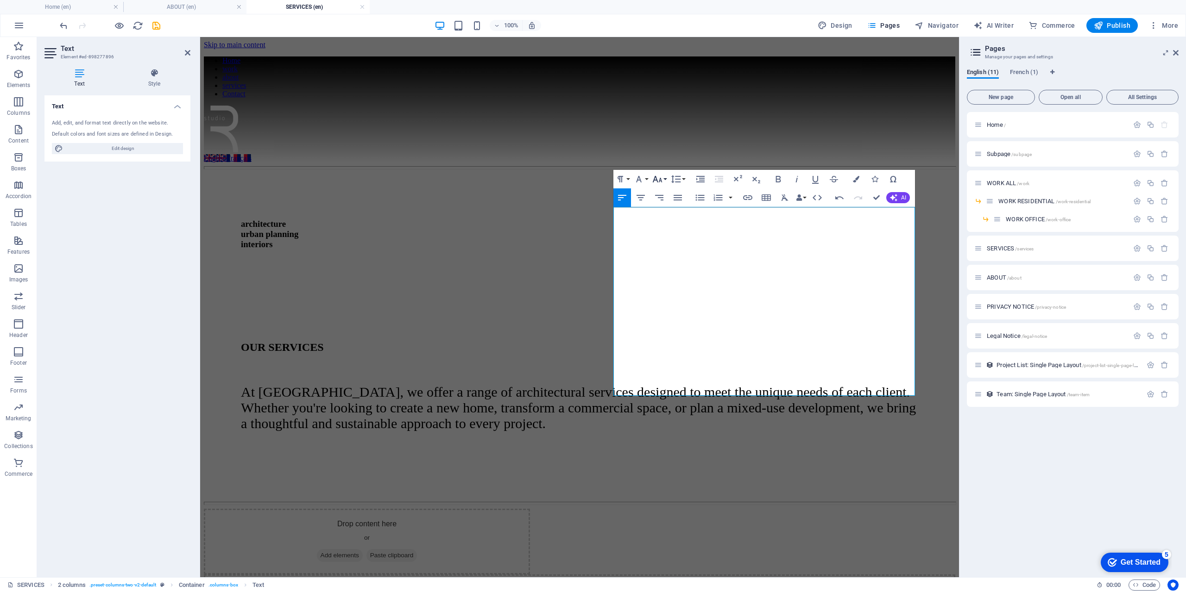
click at [661, 182] on icon "button" at bounding box center [657, 179] width 11 height 11
click at [663, 218] on link "24" at bounding box center [666, 220] width 33 height 14
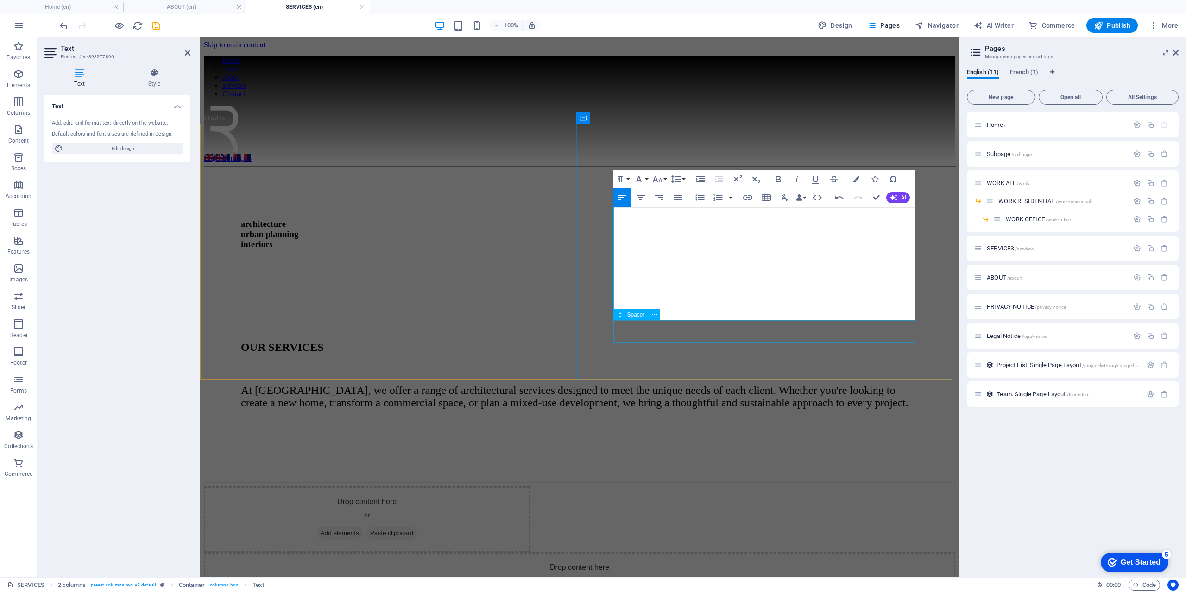
click at [672, 417] on div at bounding box center [579, 428] width 677 height 22
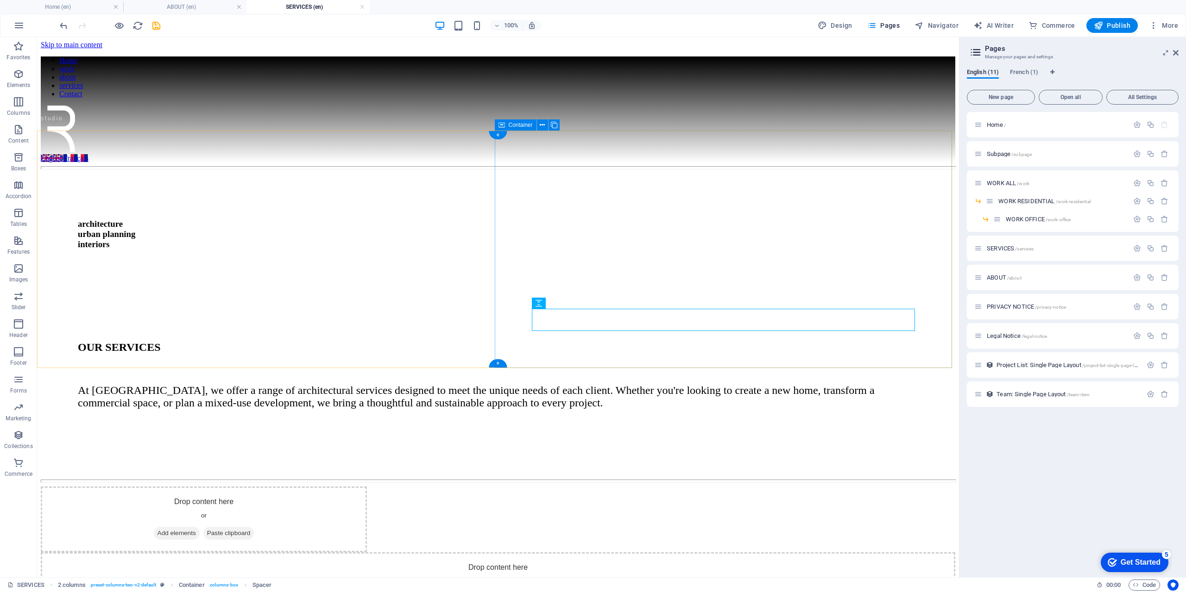
click at [645, 352] on div "OUR SERVICES At [GEOGRAPHIC_DATA], we offer a range of architectural services d…" at bounding box center [498, 385] width 914 height 181
click at [889, 25] on span "Navigator" at bounding box center [936, 25] width 44 height 9
select select "16899703-en"
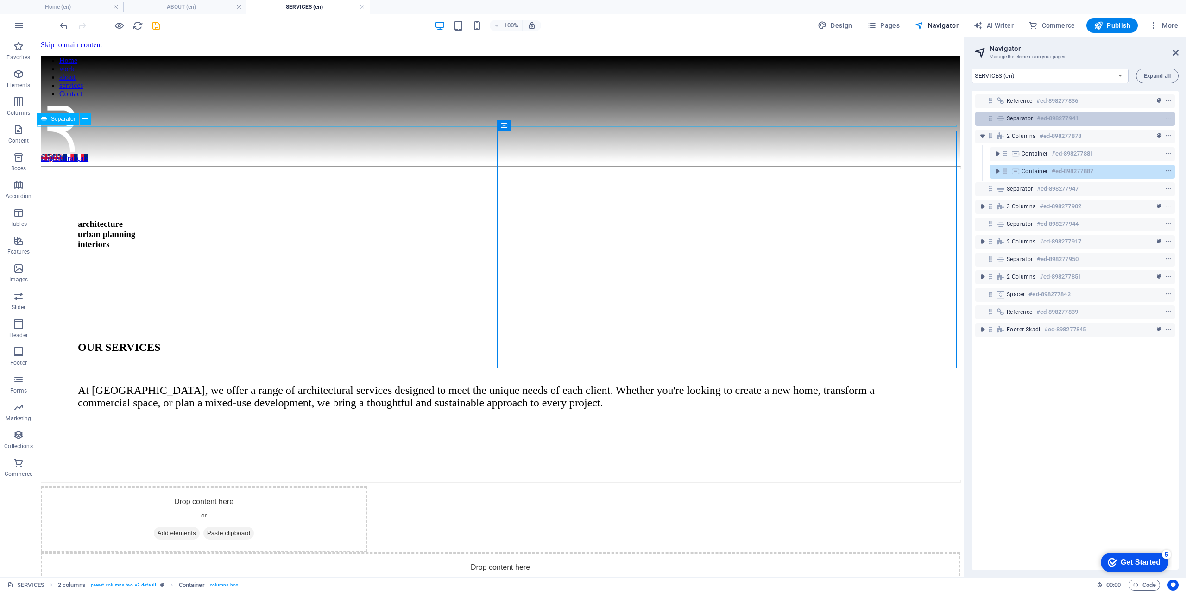
click at [889, 117] on span "Separator" at bounding box center [1019, 118] width 26 height 7
click at [889, 92] on div "Reference #ed-898277836 Separator #ed-898277941 2 columns #ed-898277878 Contain…" at bounding box center [1074, 330] width 207 height 479
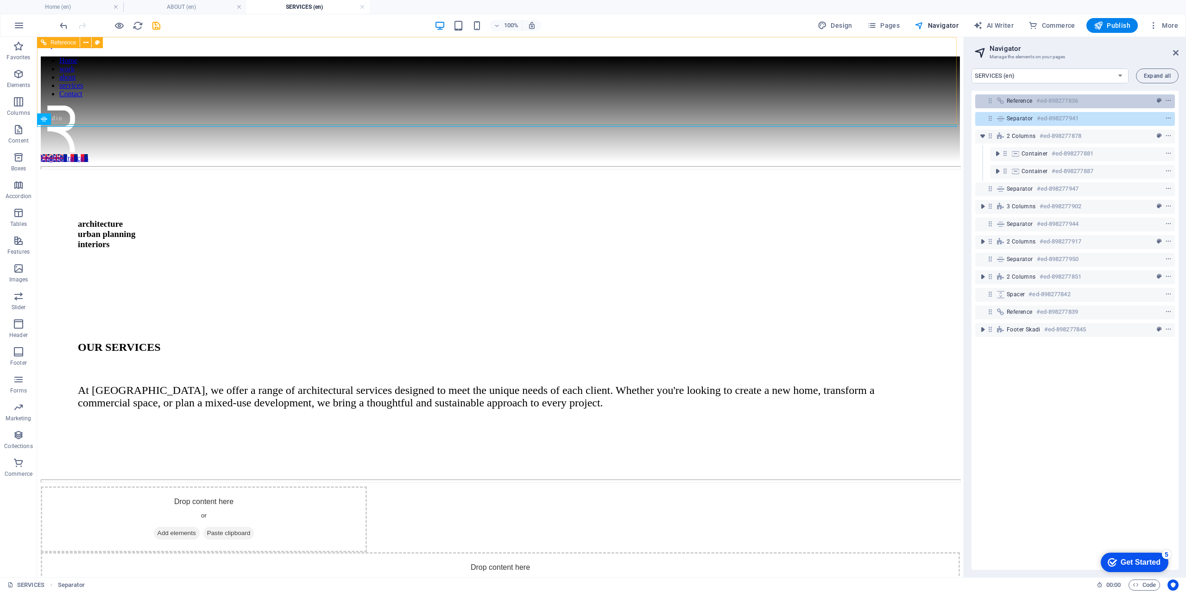
click at [889, 103] on span "Reference" at bounding box center [1019, 100] width 26 height 7
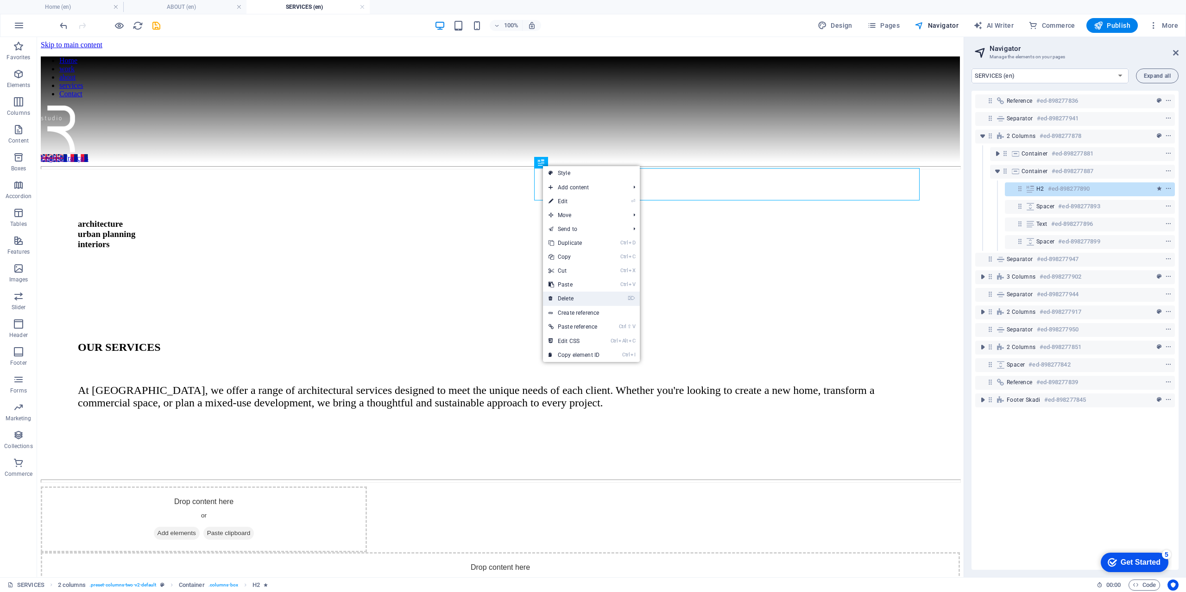
click at [584, 301] on link "⌦ Delete" at bounding box center [574, 299] width 62 height 14
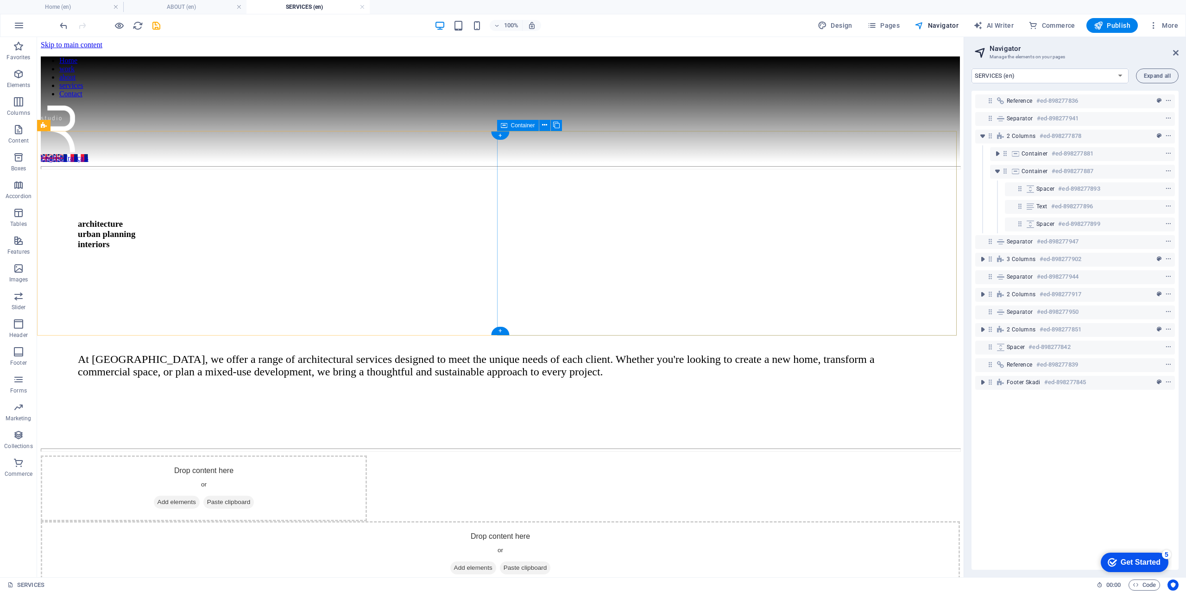
click at [606, 304] on div "At [GEOGRAPHIC_DATA], we offer a range of architectural services designed to me…" at bounding box center [500, 370] width 919 height 150
click at [609, 353] on div "At [GEOGRAPHIC_DATA], we offer a range of architectural services designed to me…" at bounding box center [500, 365] width 845 height 25
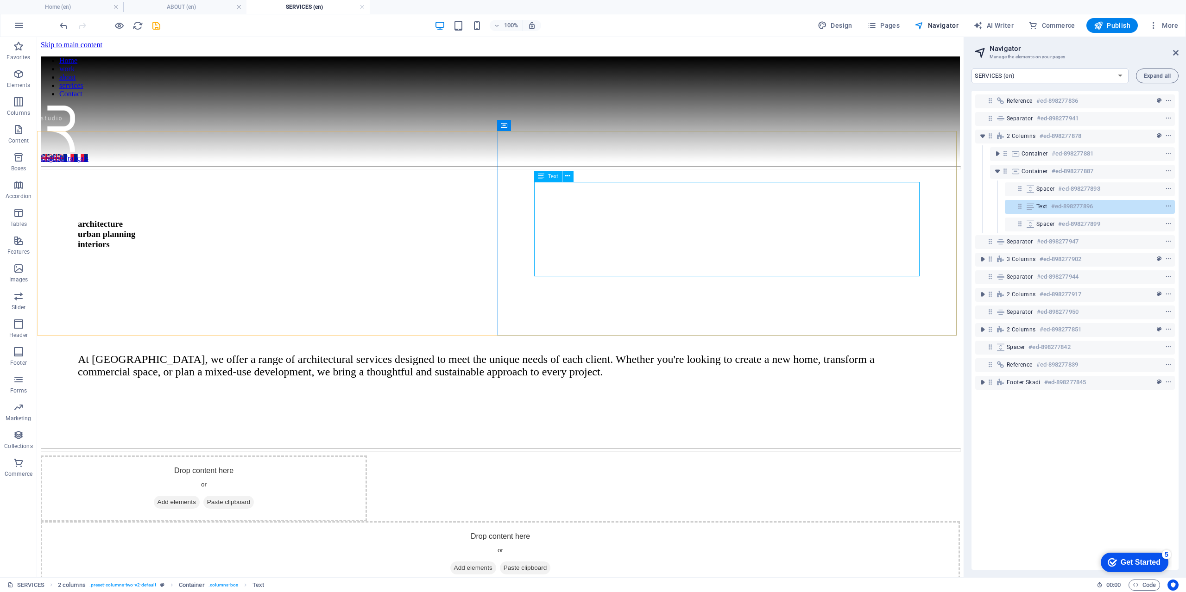
click at [544, 180] on div "Text" at bounding box center [548, 176] width 28 height 11
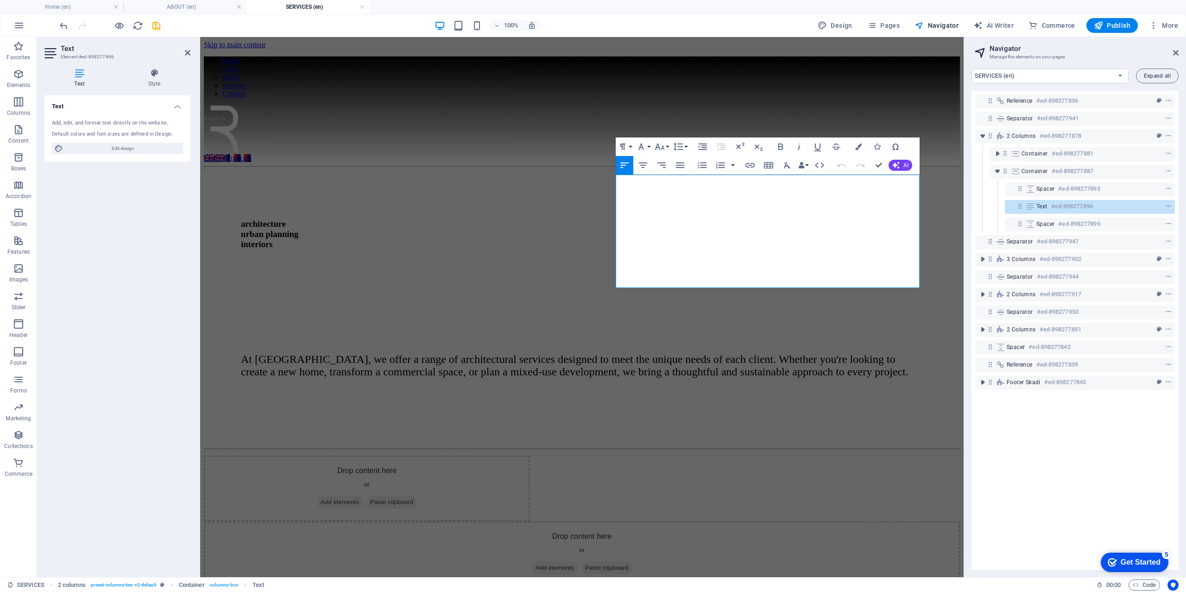
click at [81, 78] on h4 "Text" at bounding box center [81, 78] width 74 height 19
drag, startPoint x: 114, startPoint y: 148, endPoint x: 42, endPoint y: 52, distance: 120.4
click at [114, 148] on span "Edit design" at bounding box center [123, 148] width 114 height 11
select select "rem"
select select "300"
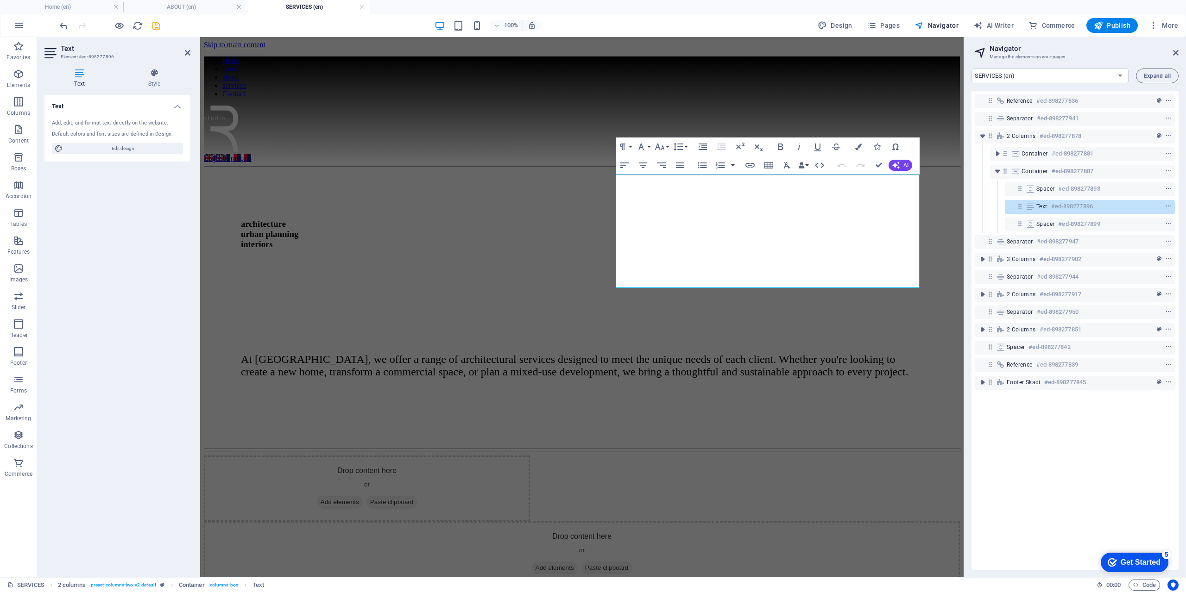
select select "px"
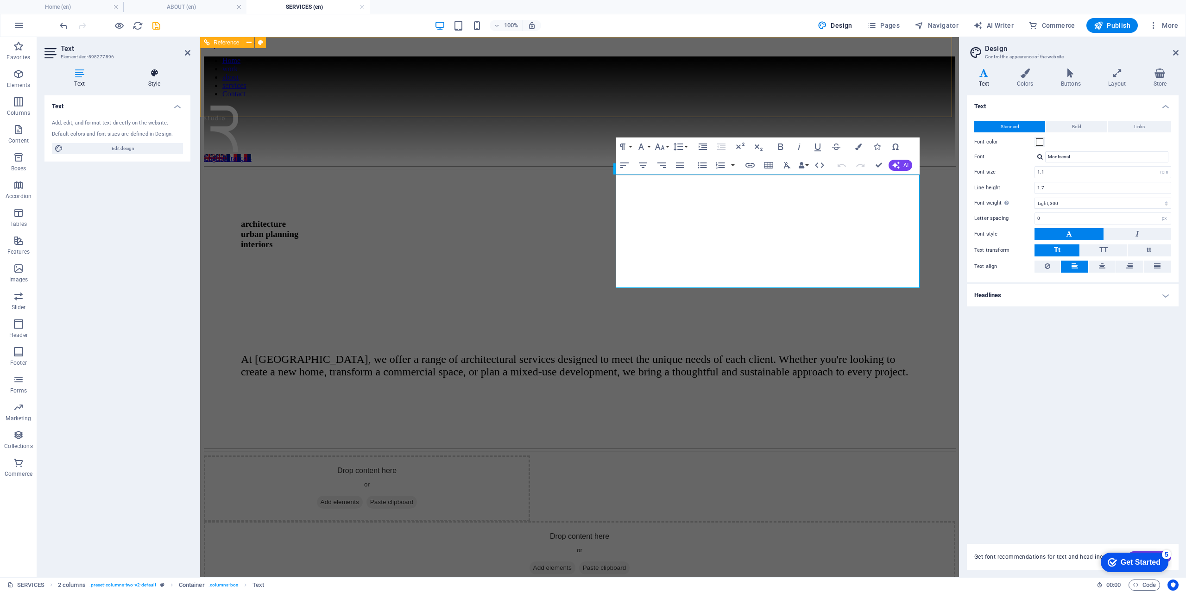
click at [150, 79] on h4 "Style" at bounding box center [154, 78] width 72 height 19
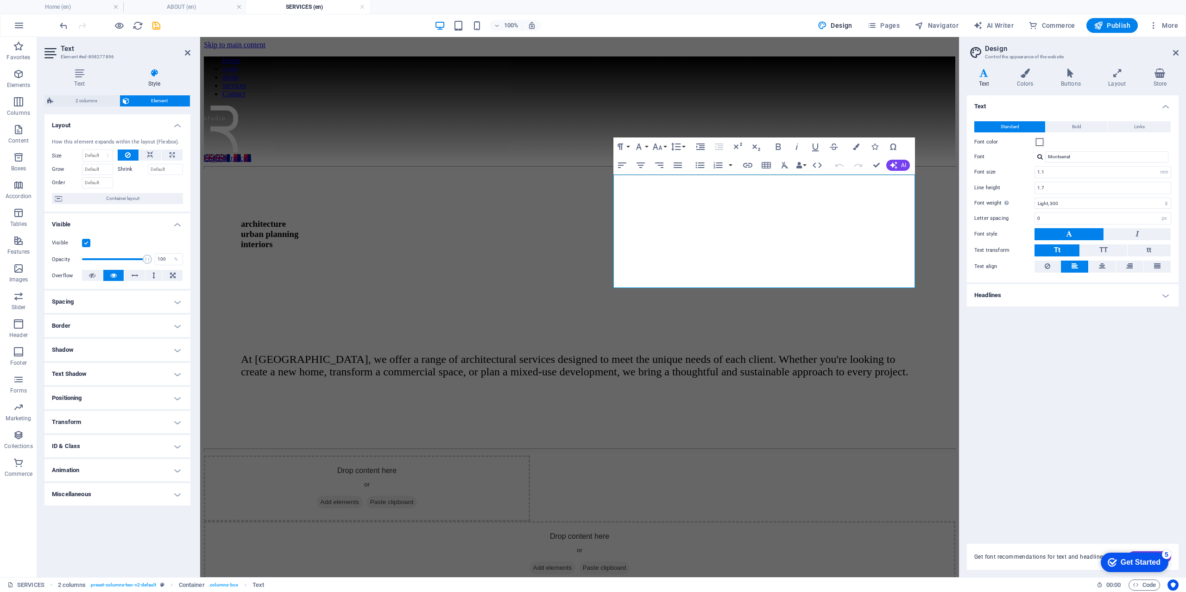
click at [130, 390] on h4 "Positioning" at bounding box center [117, 398] width 146 height 22
click at [130, 390] on h4 "Positioning" at bounding box center [117, 395] width 146 height 17
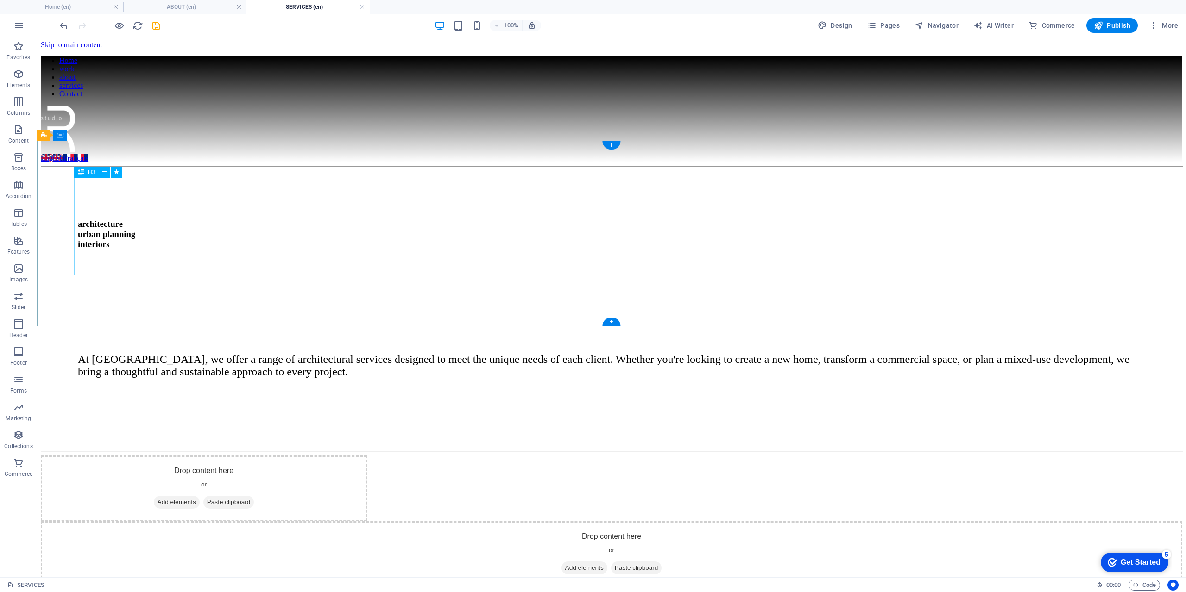
click at [309, 226] on div "architecture urban planning interiors" at bounding box center [611, 234] width 1067 height 31
click at [683, 353] on div "At [GEOGRAPHIC_DATA], we offer a range of architectural services designed to me…" at bounding box center [611, 365] width 1067 height 25
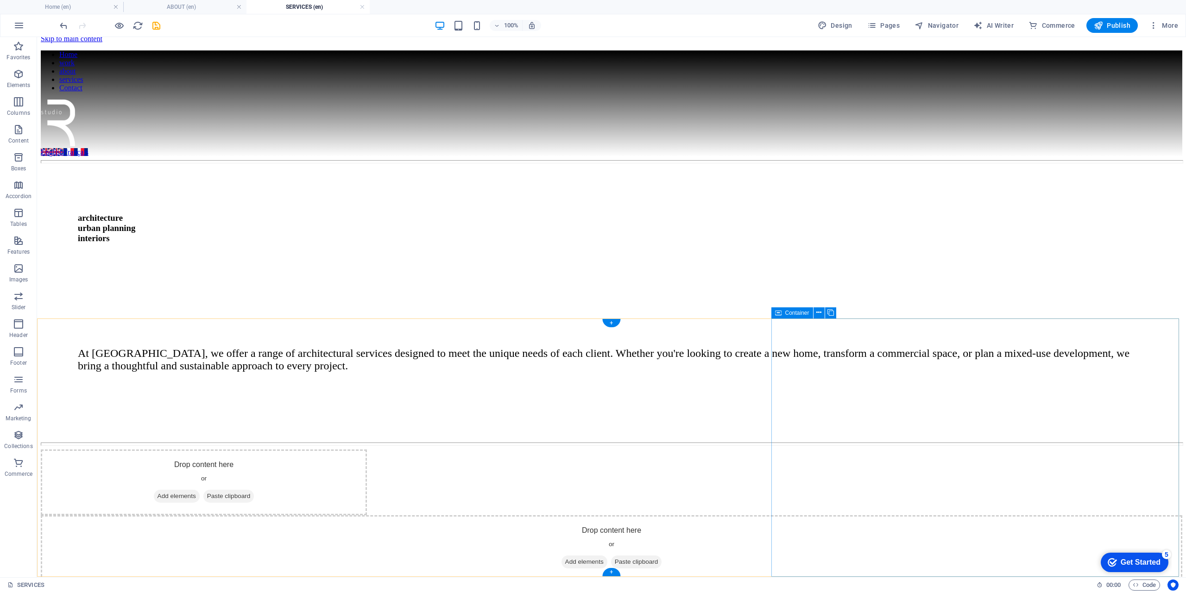
scroll to position [0, 0]
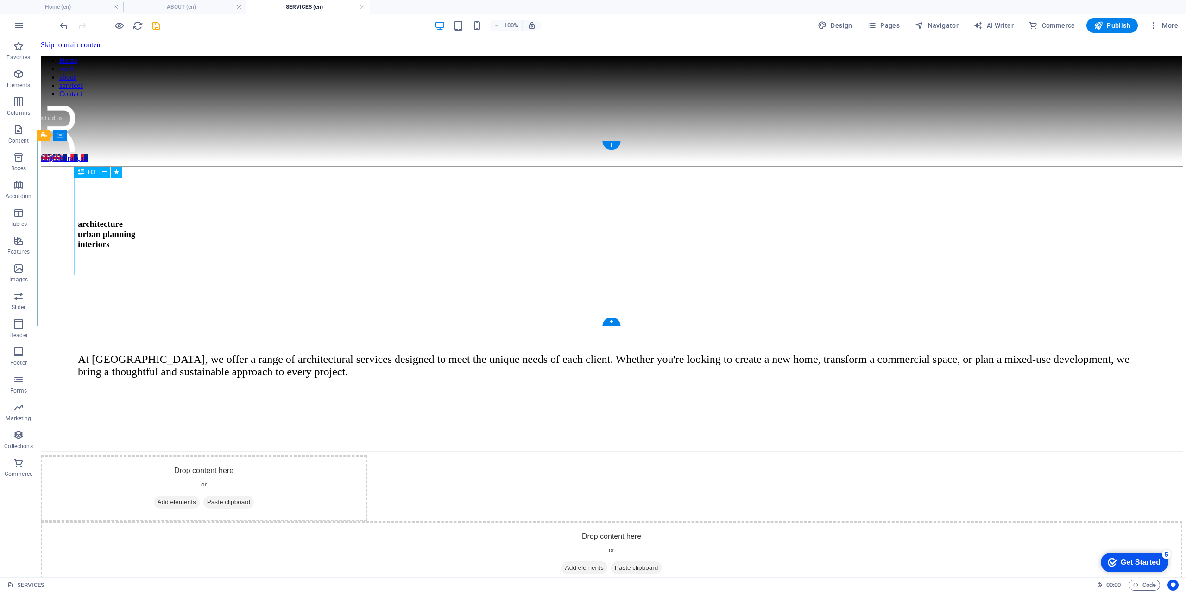
click at [154, 228] on div "architecture urban planning interiors" at bounding box center [611, 234] width 1067 height 31
drag, startPoint x: 154, startPoint y: 228, endPoint x: 193, endPoint y: 265, distance: 53.7
click at [154, 228] on div "architecture urban planning interiors" at bounding box center [611, 234] width 1067 height 31
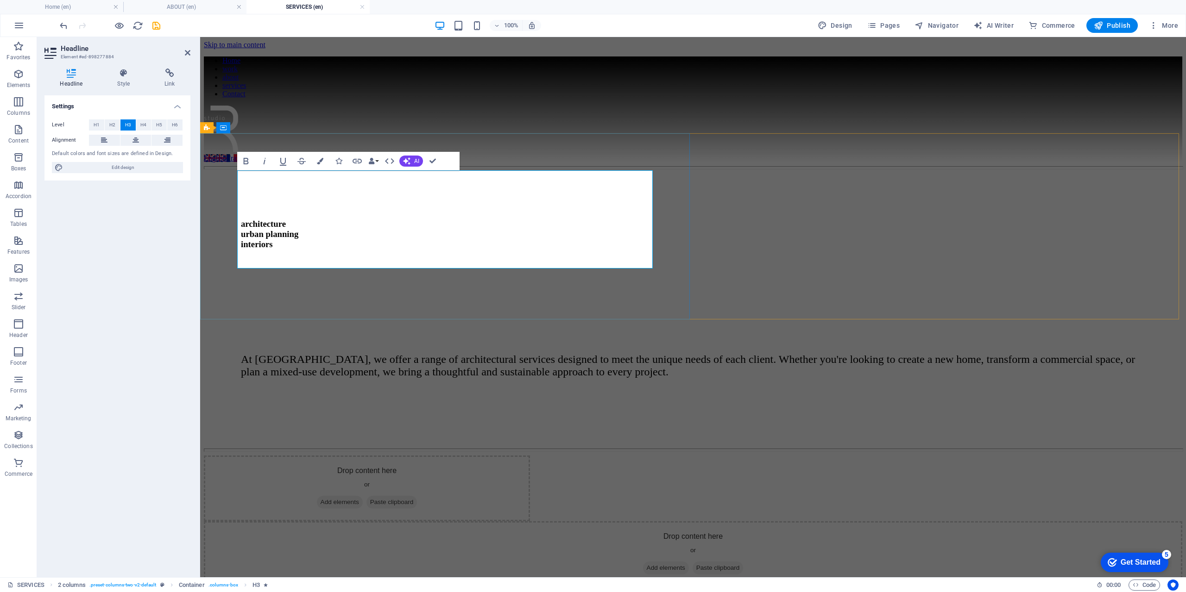
click at [298, 227] on span "architecture urban planning interiors" at bounding box center [269, 234] width 57 height 30
drag, startPoint x: 512, startPoint y: 224, endPoint x: 180, endPoint y: 219, distance: 332.1
copy span "urban planning"
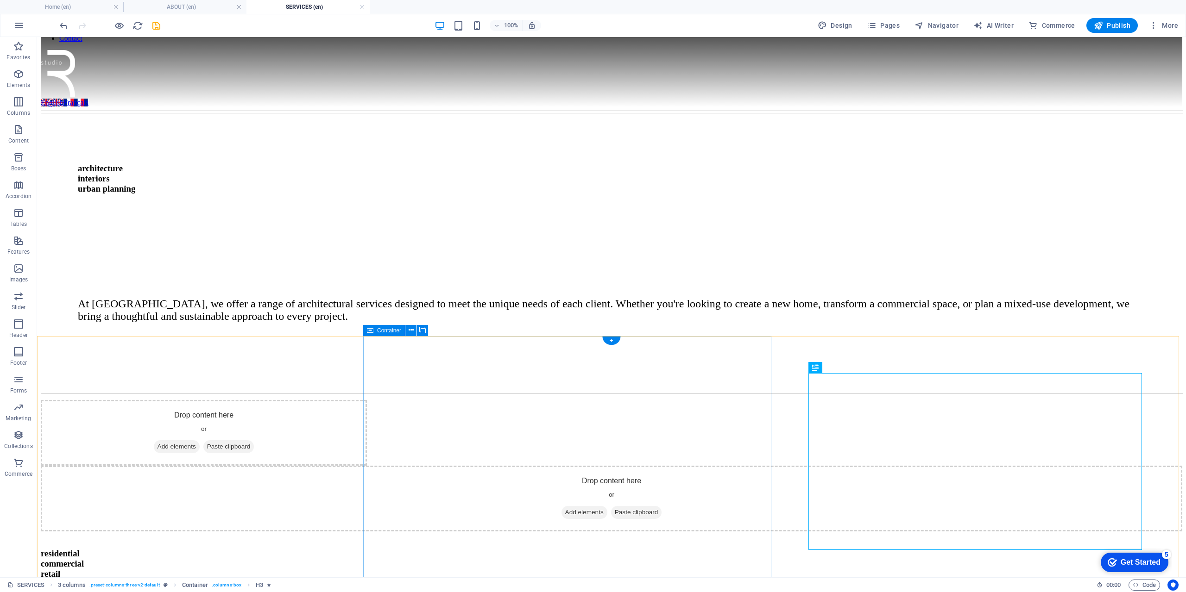
scroll to position [93, 0]
